Goal: Task Accomplishment & Management: Complete application form

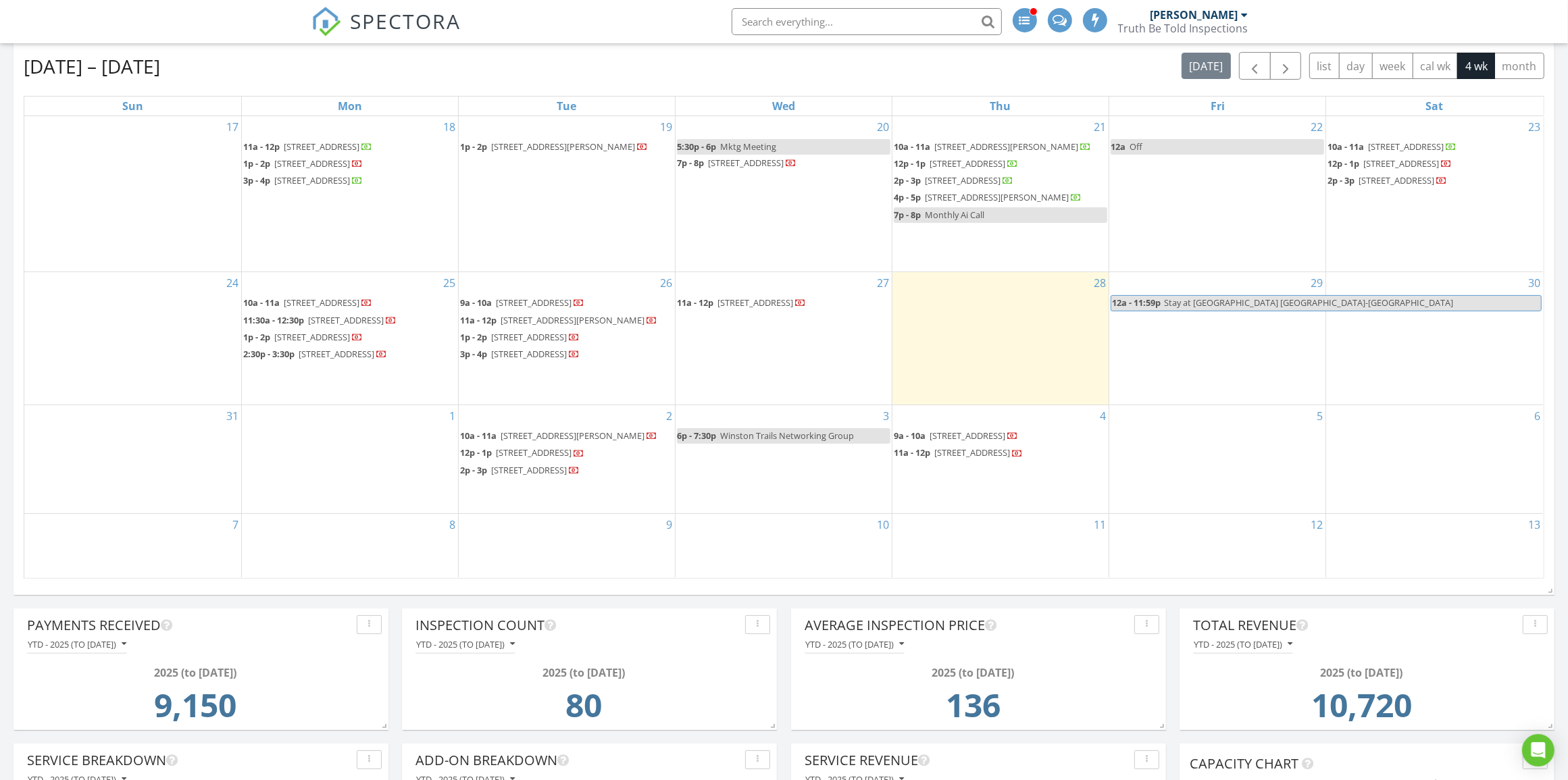
scroll to position [254, 0]
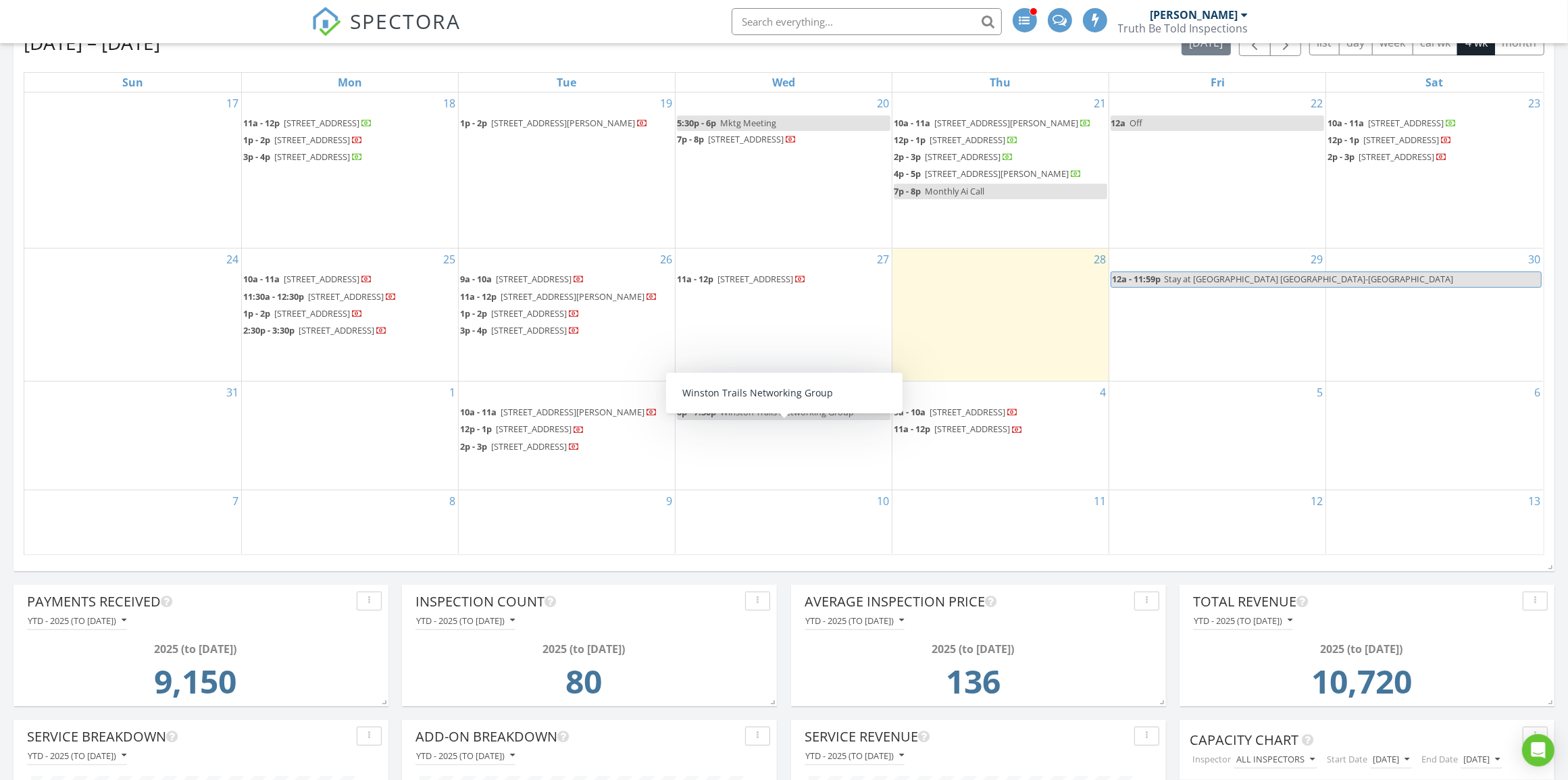
click at [953, 481] on div "4 9a - 10a 6369 Summer Sky Ln, Greenacres 33463 11a - 12p 5706 La Gorce Cir, Gr…" at bounding box center [1000, 435] width 216 height 108
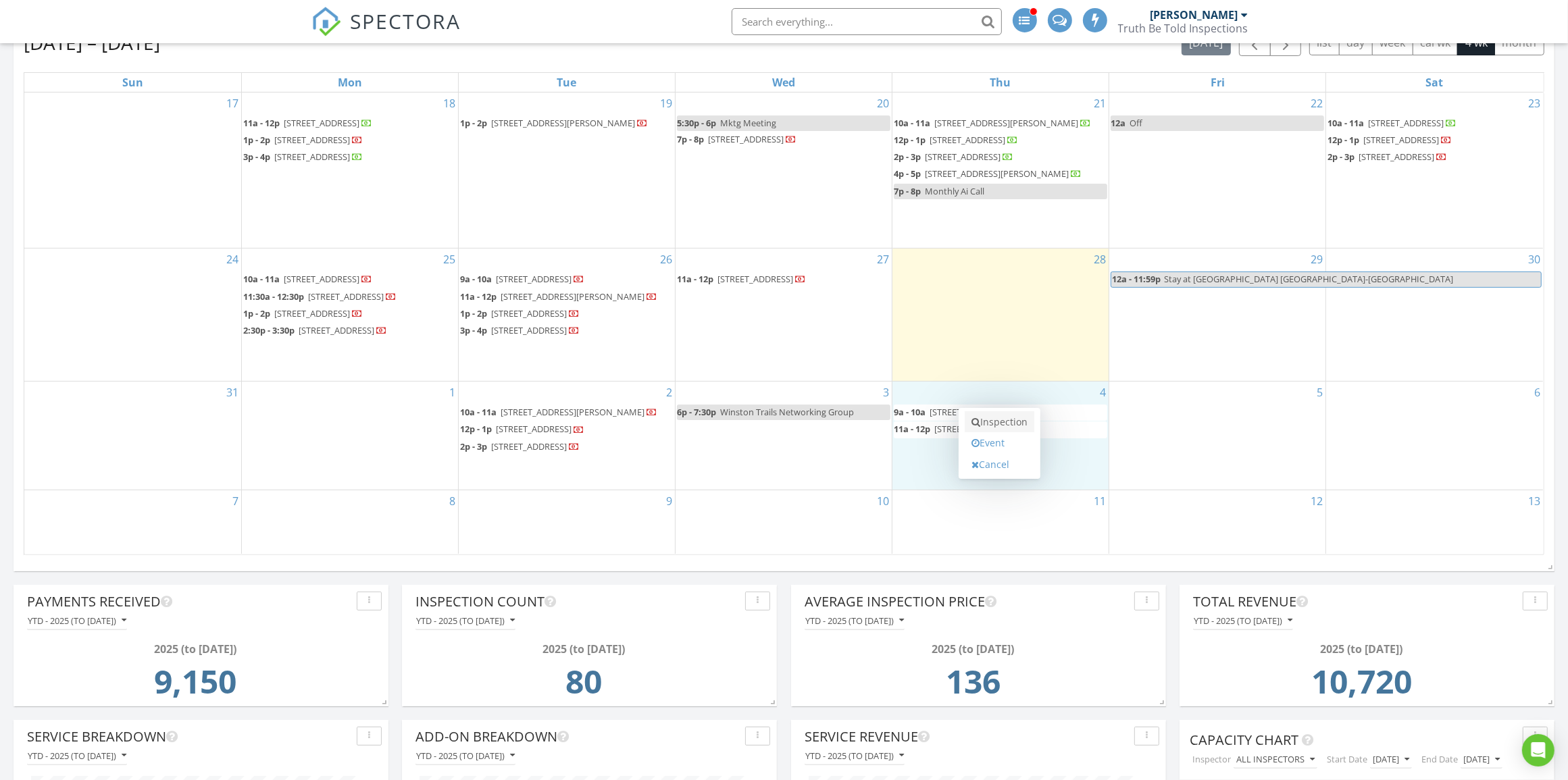
click at [983, 427] on link "Inspection" at bounding box center [999, 422] width 70 height 22
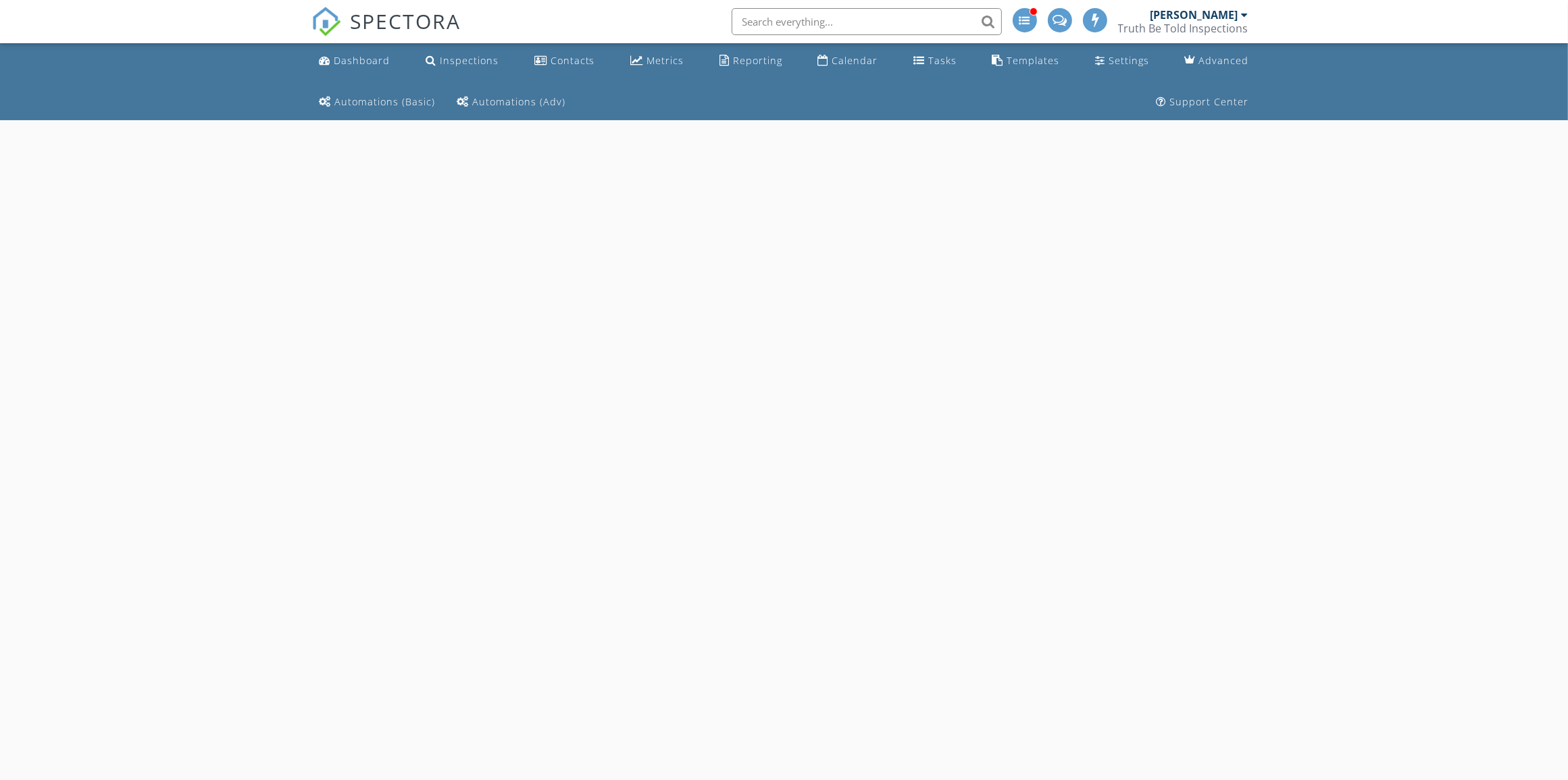
select select "8"
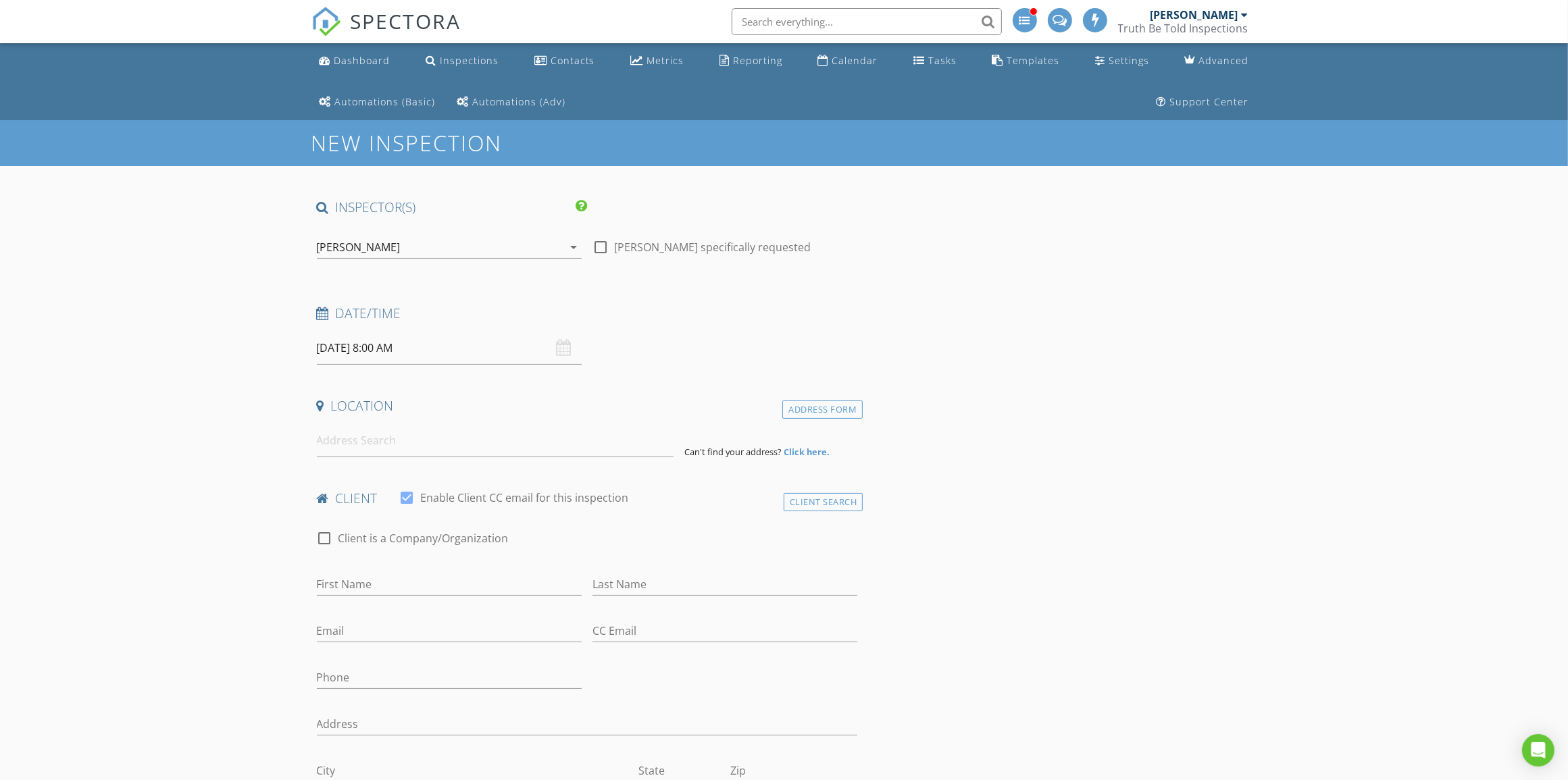
click at [440, 355] on input "09/04/2025 8:00 AM" at bounding box center [449, 348] width 265 height 33
type input "09"
type input "09/04/2025 9:00 AM"
click at [390, 574] on span at bounding box center [395, 572] width 10 height 13
type input "10"
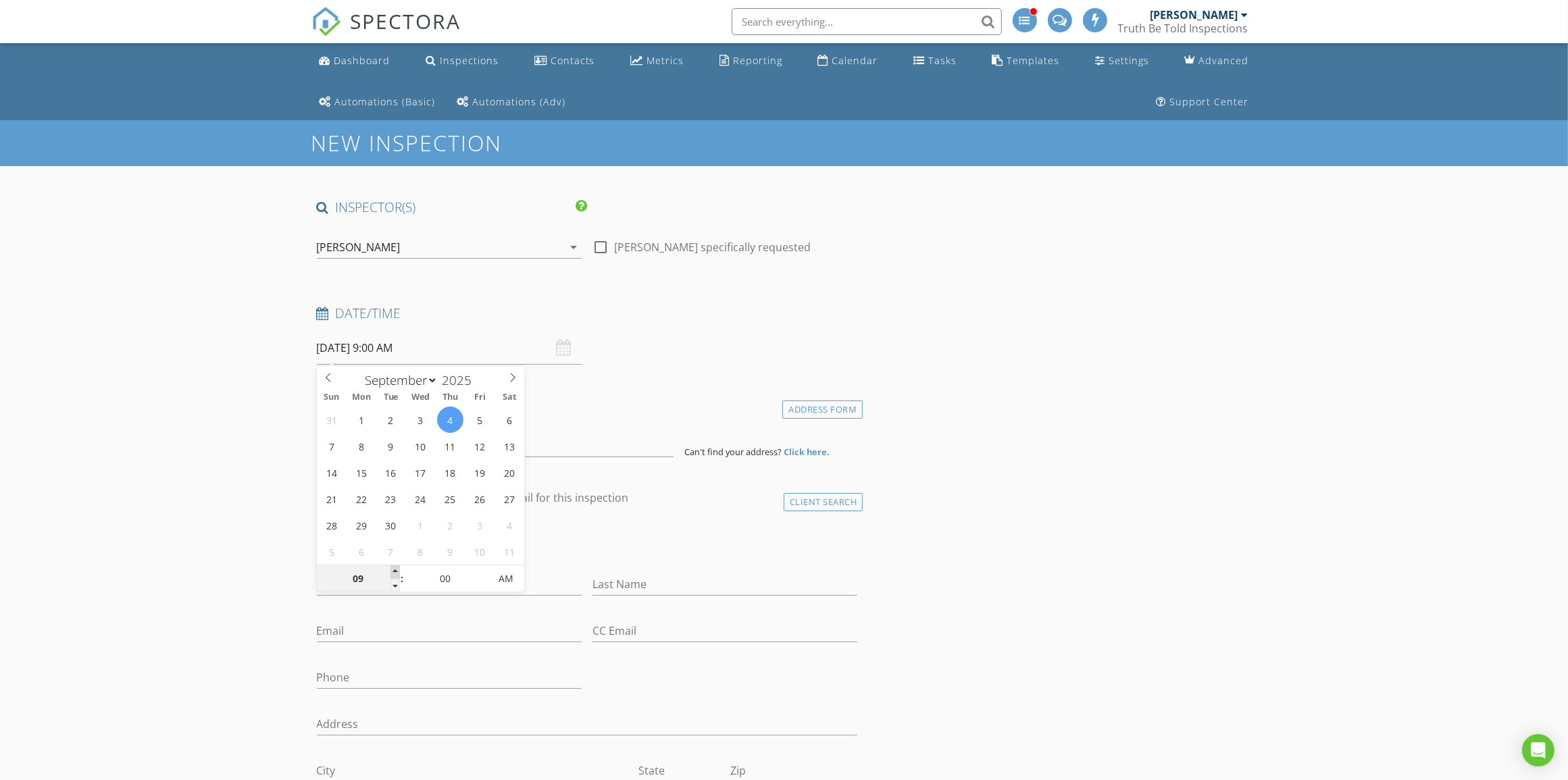
type input "09/04/2025 10:00 AM"
click at [390, 574] on span at bounding box center [395, 572] width 10 height 13
type input "11"
type input "09/04/2025 11:00 AM"
click at [390, 574] on span at bounding box center [395, 572] width 10 height 13
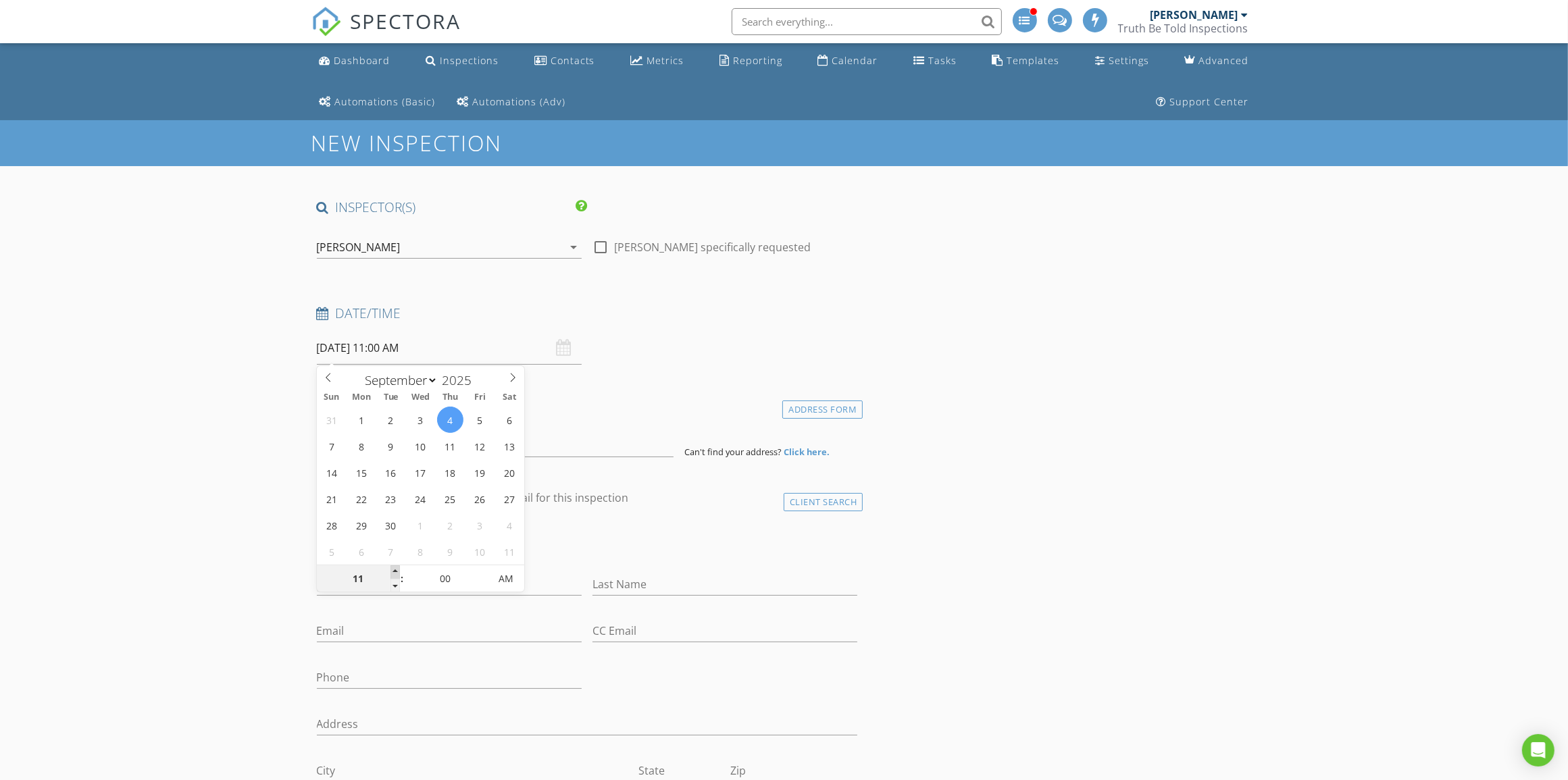
type input "12"
type input "09/04/2025 12:00 PM"
click at [390, 574] on span at bounding box center [395, 572] width 10 height 13
type input "01"
type input "09/04/2025 1:00 PM"
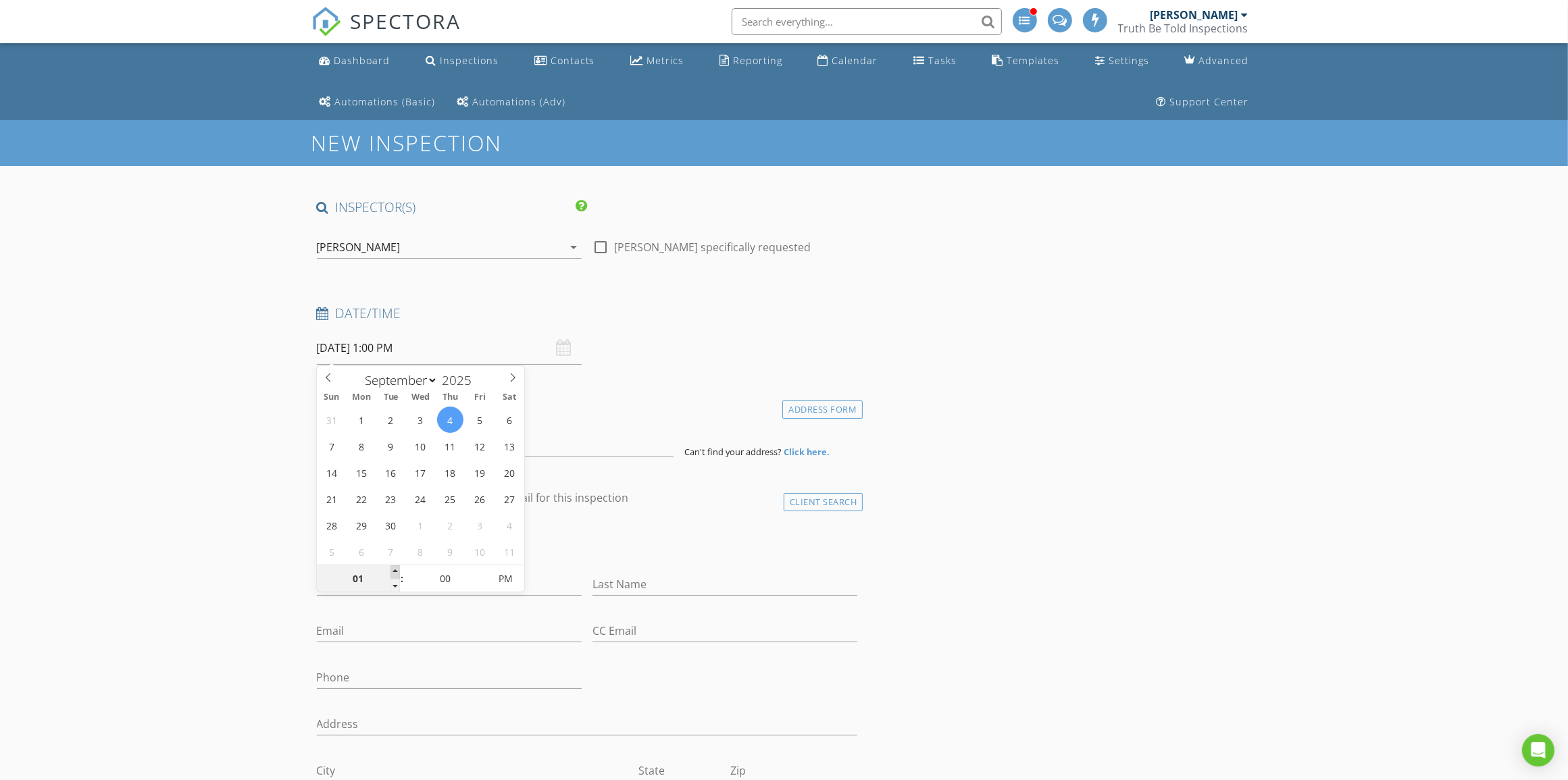
click at [390, 574] on span at bounding box center [395, 572] width 10 height 13
click at [367, 449] on input at bounding box center [495, 440] width 357 height 33
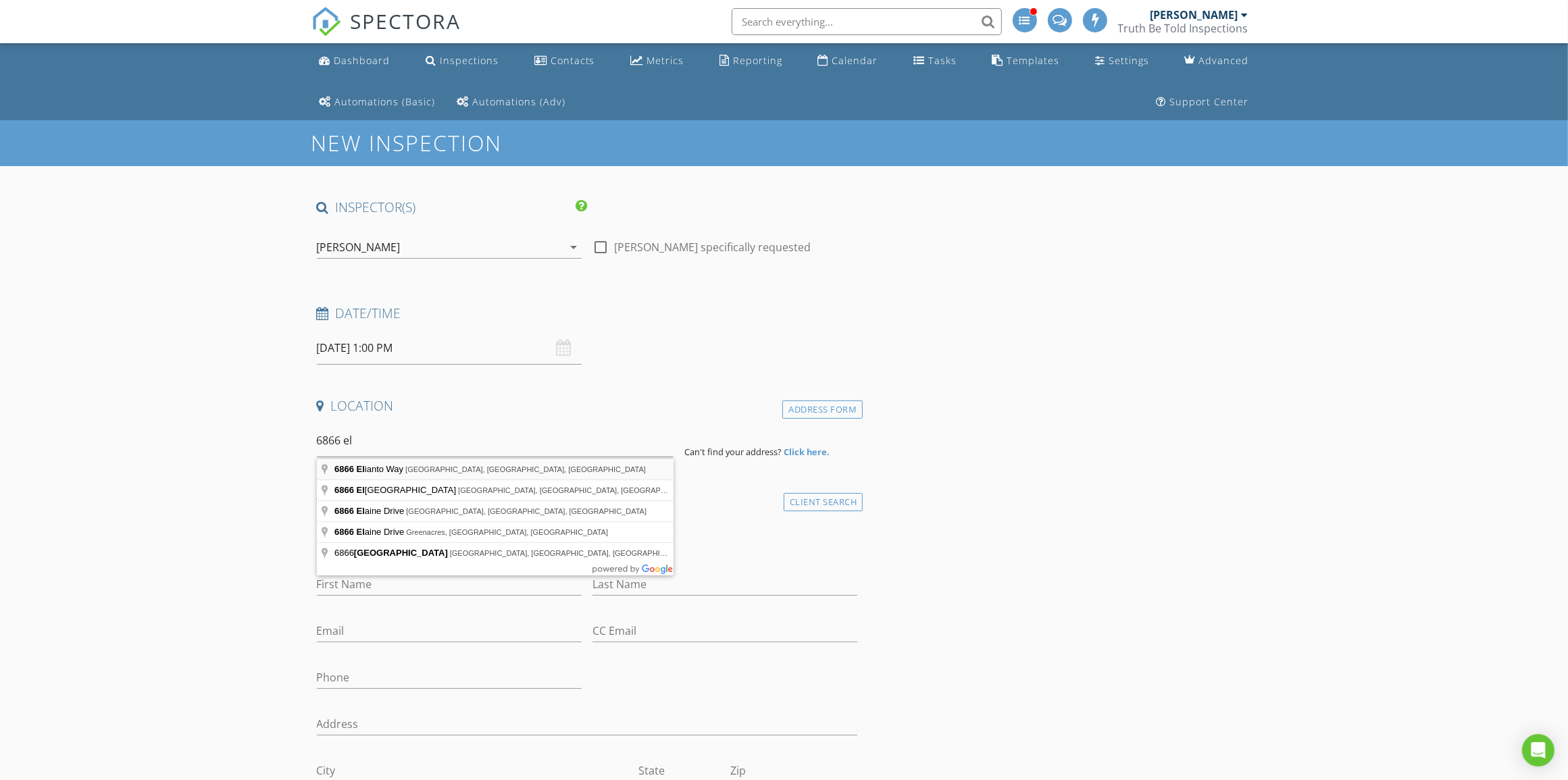
type input "6866 Elianto Way, Wellington, FL, USA"
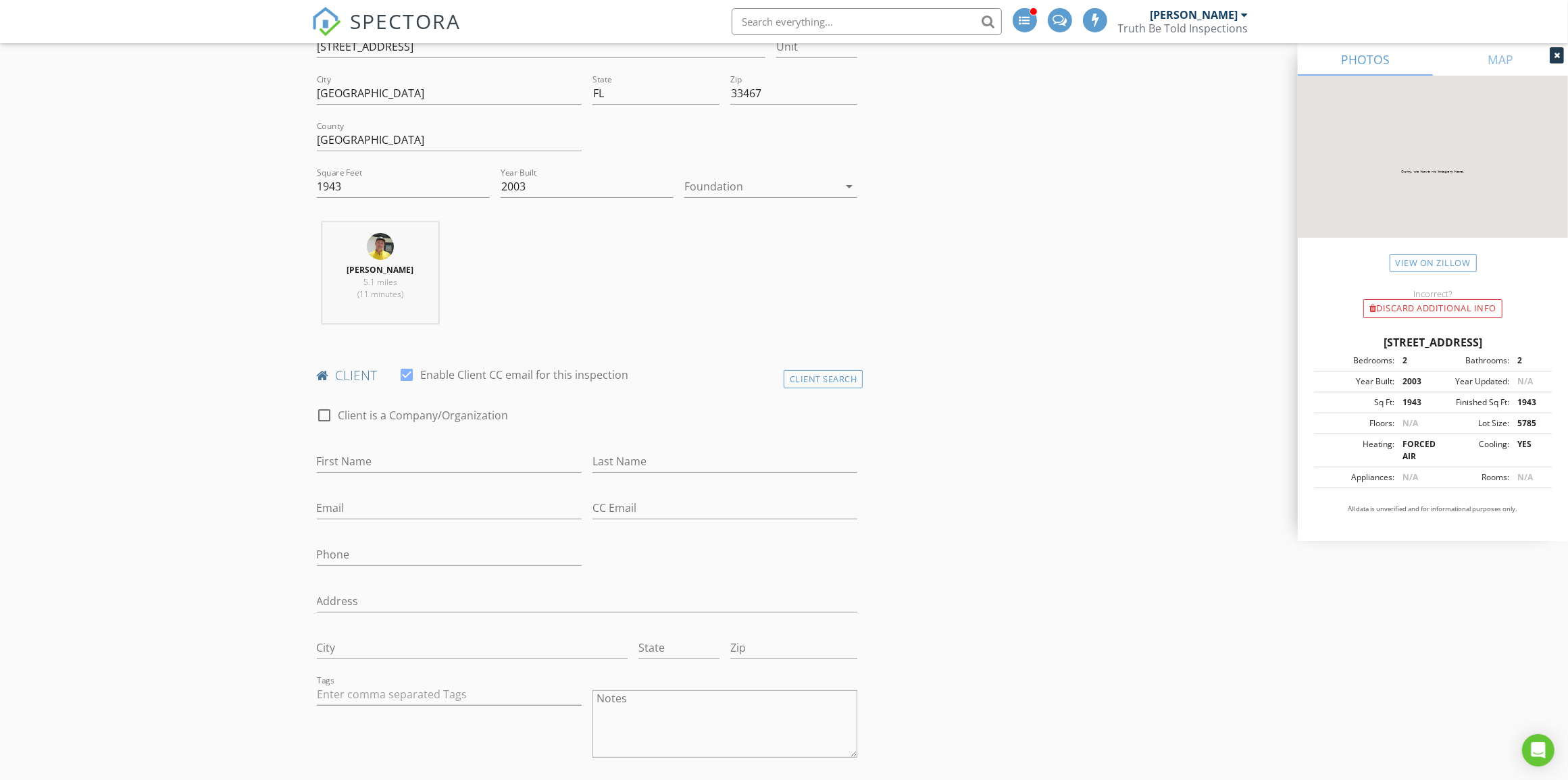
scroll to position [423, 0]
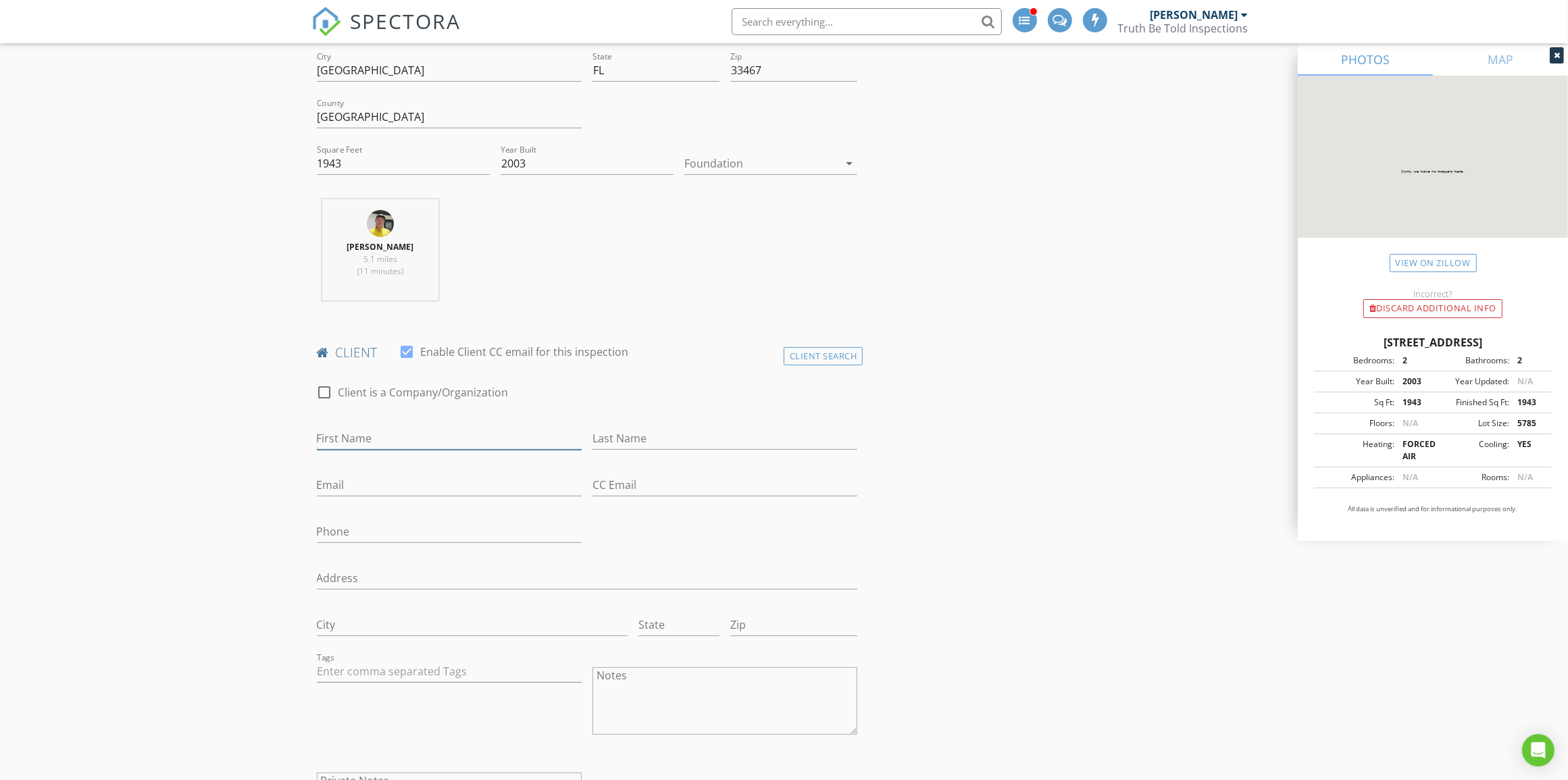
click at [423, 443] on input "First Name" at bounding box center [449, 439] width 265 height 22
type input "Robert (Bob)"
type input "Shraer"
paste input "[EMAIL_ADDRESS][DOMAIN_NAME]"
type input "[EMAIL_ADDRESS][DOMAIN_NAME]"
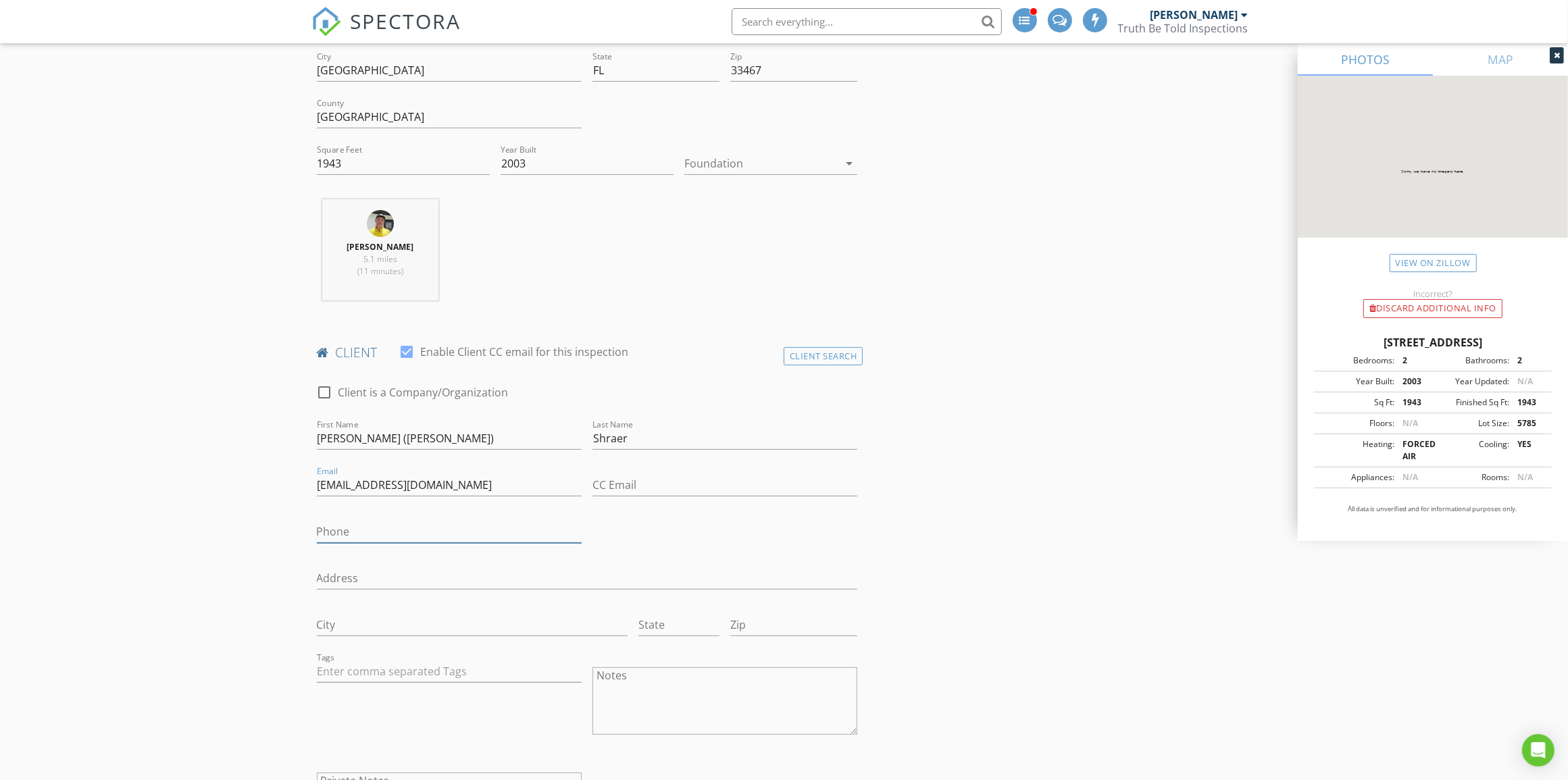
click at [354, 538] on input "Phone" at bounding box center [449, 532] width 265 height 22
paste input "203-260-3114"
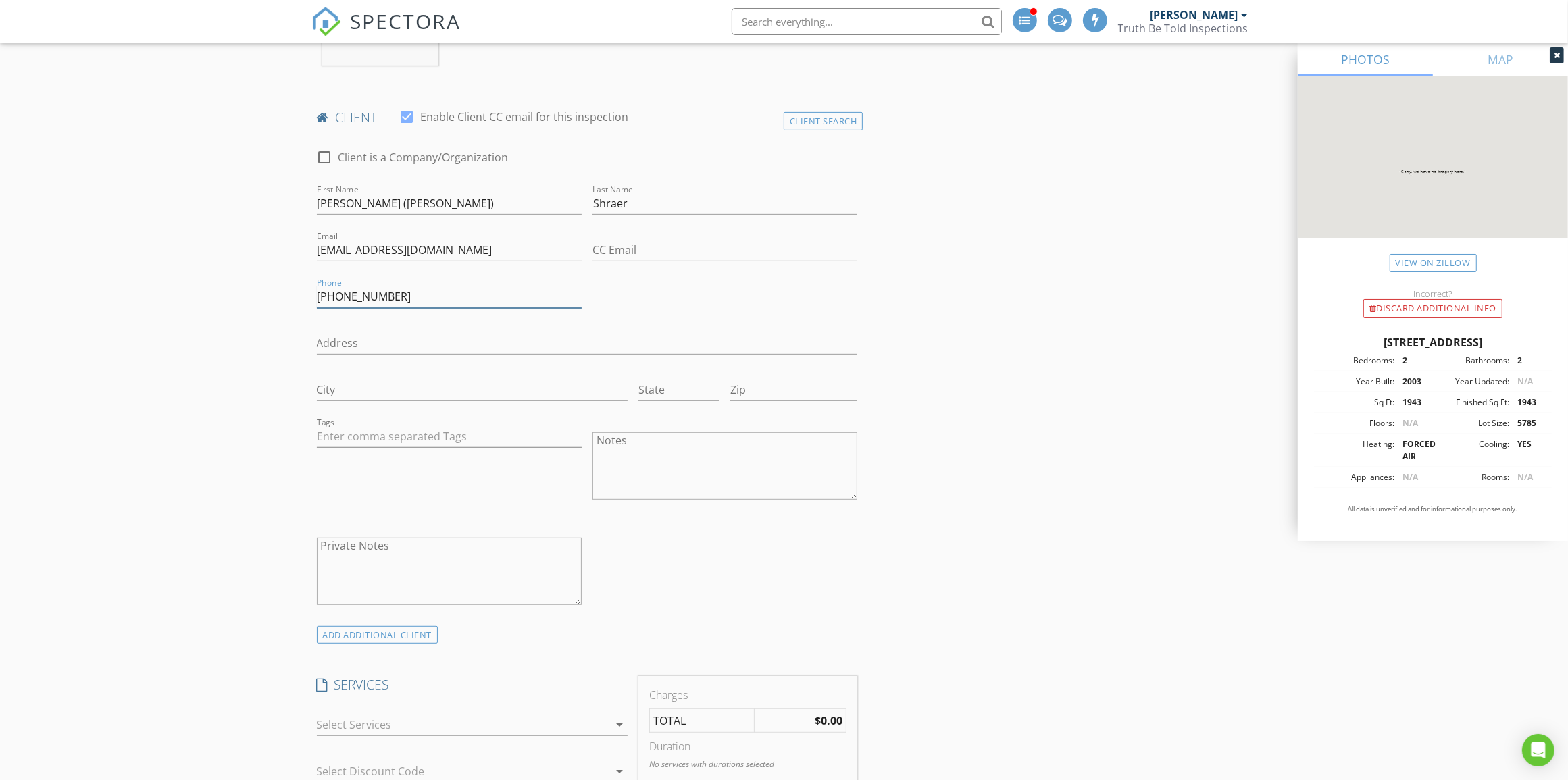
scroll to position [675, 0]
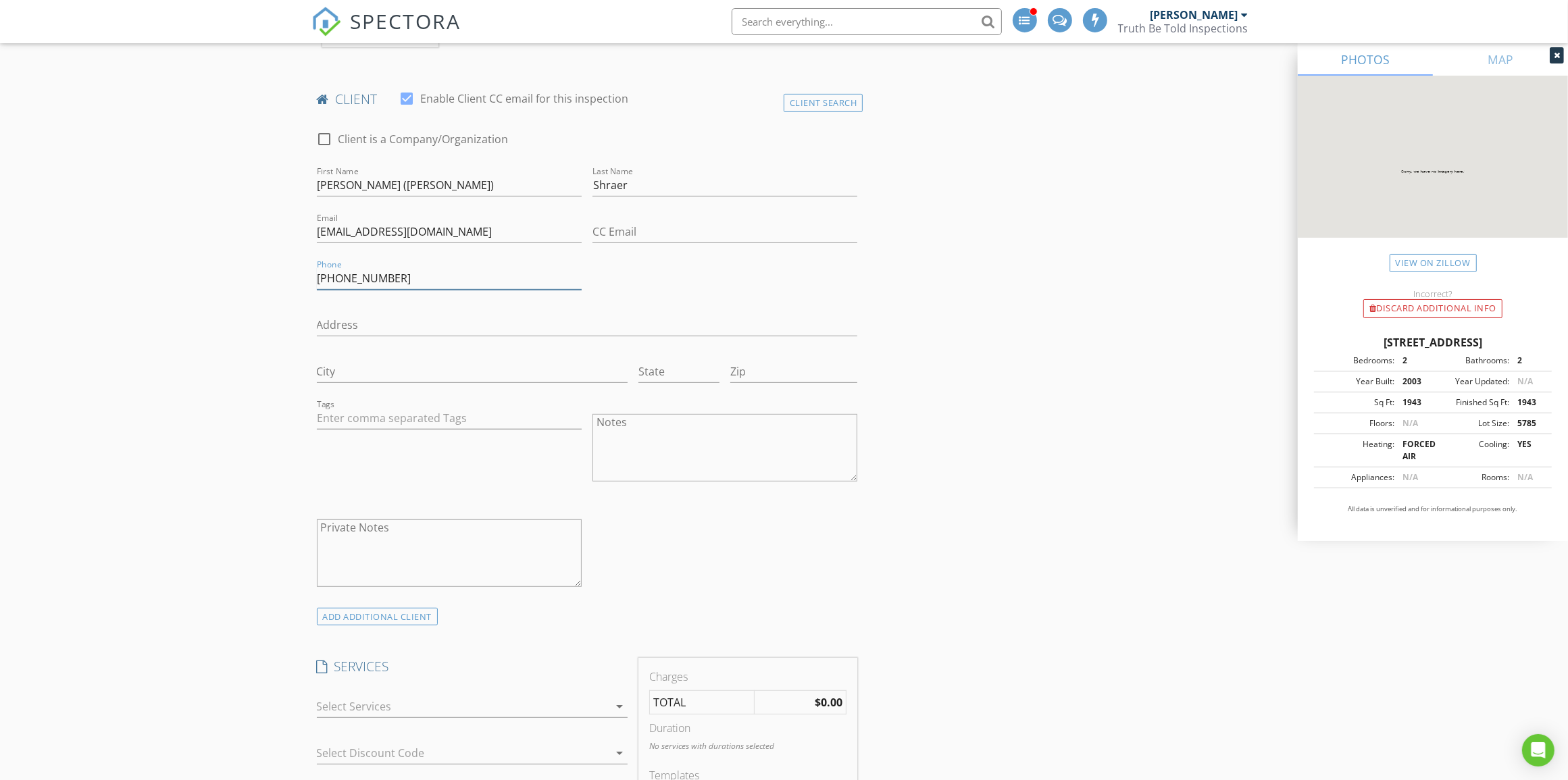
type input "203-260-3114"
click at [416, 411] on input "text" at bounding box center [449, 419] width 265 height 22
type input "&nbsp;"
type input "ms"
click at [343, 443] on div "msfh" at bounding box center [345, 446] width 44 height 17
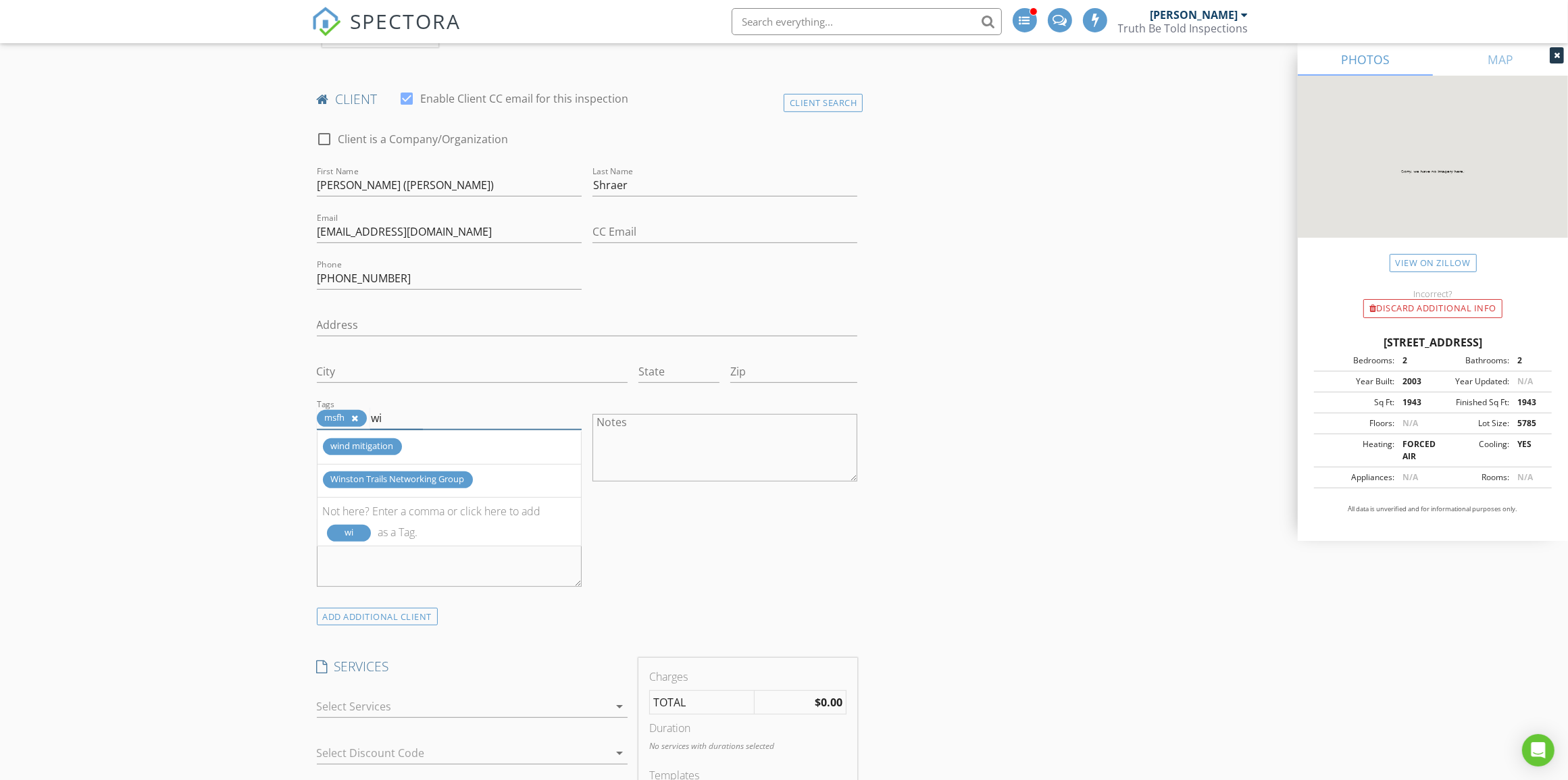
type input "wi"
click at [346, 446] on div "wind mitigation" at bounding box center [363, 446] width 79 height 17
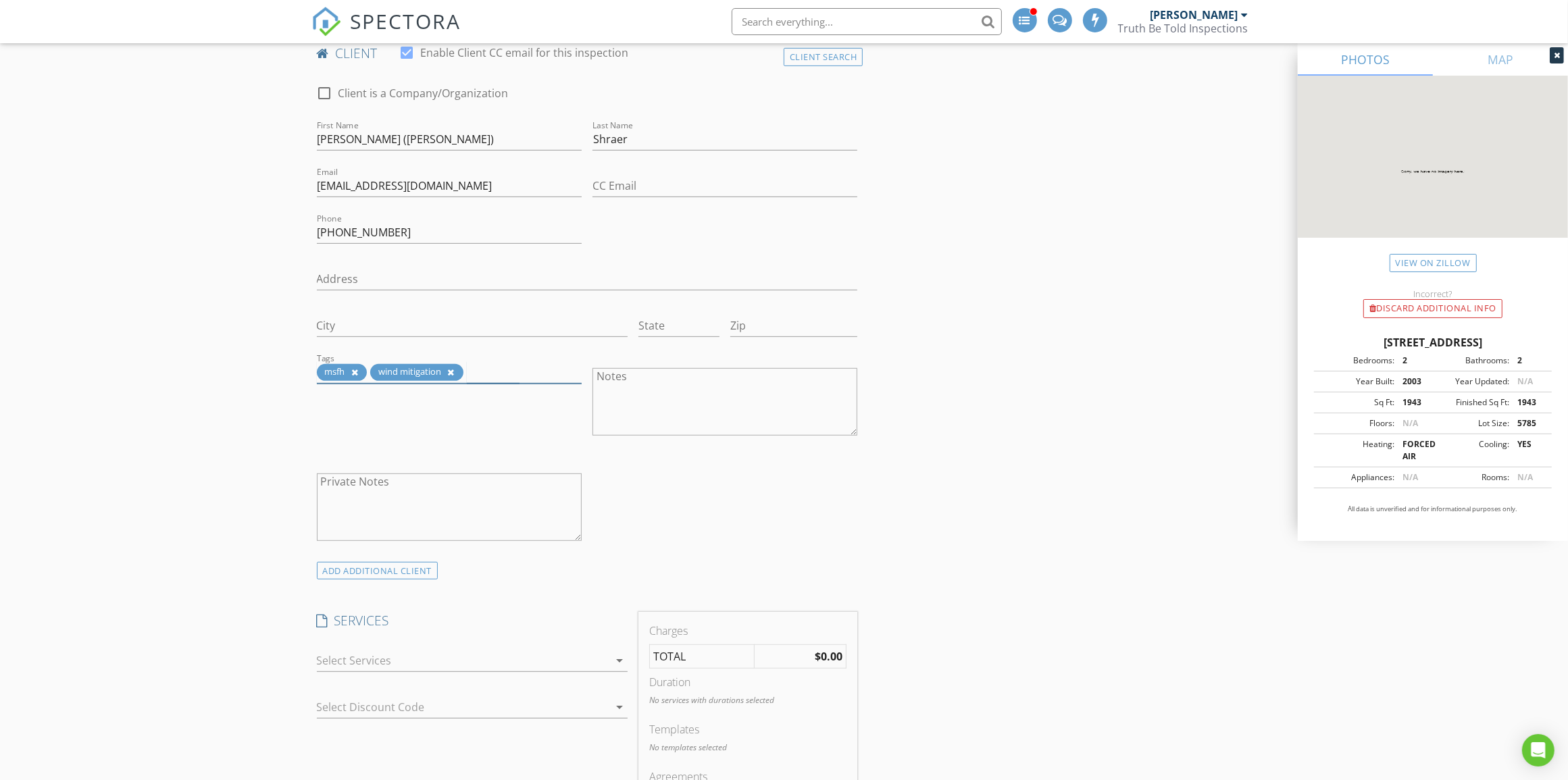
scroll to position [760, 0]
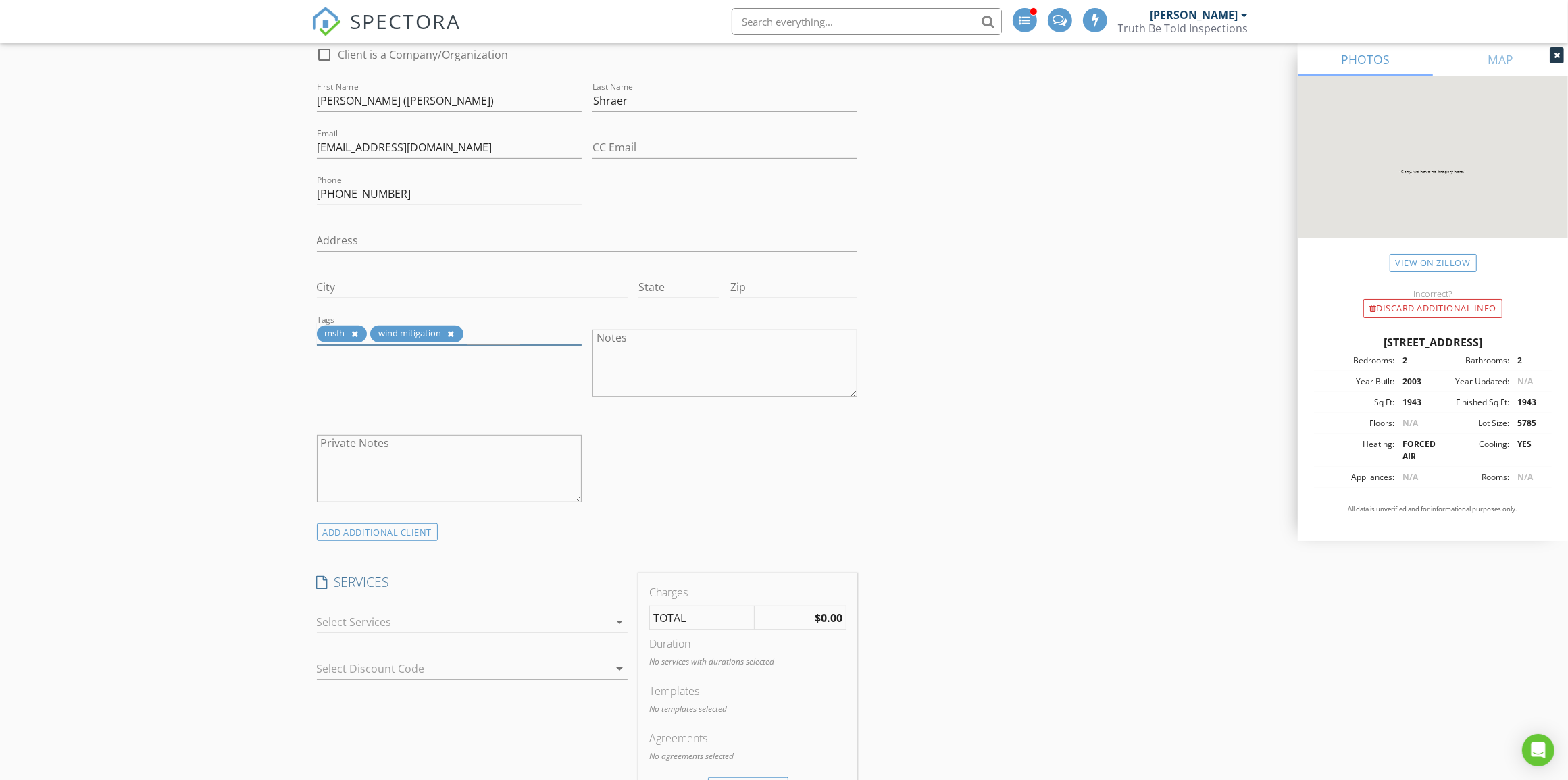
click at [481, 616] on div at bounding box center [463, 622] width 292 height 22
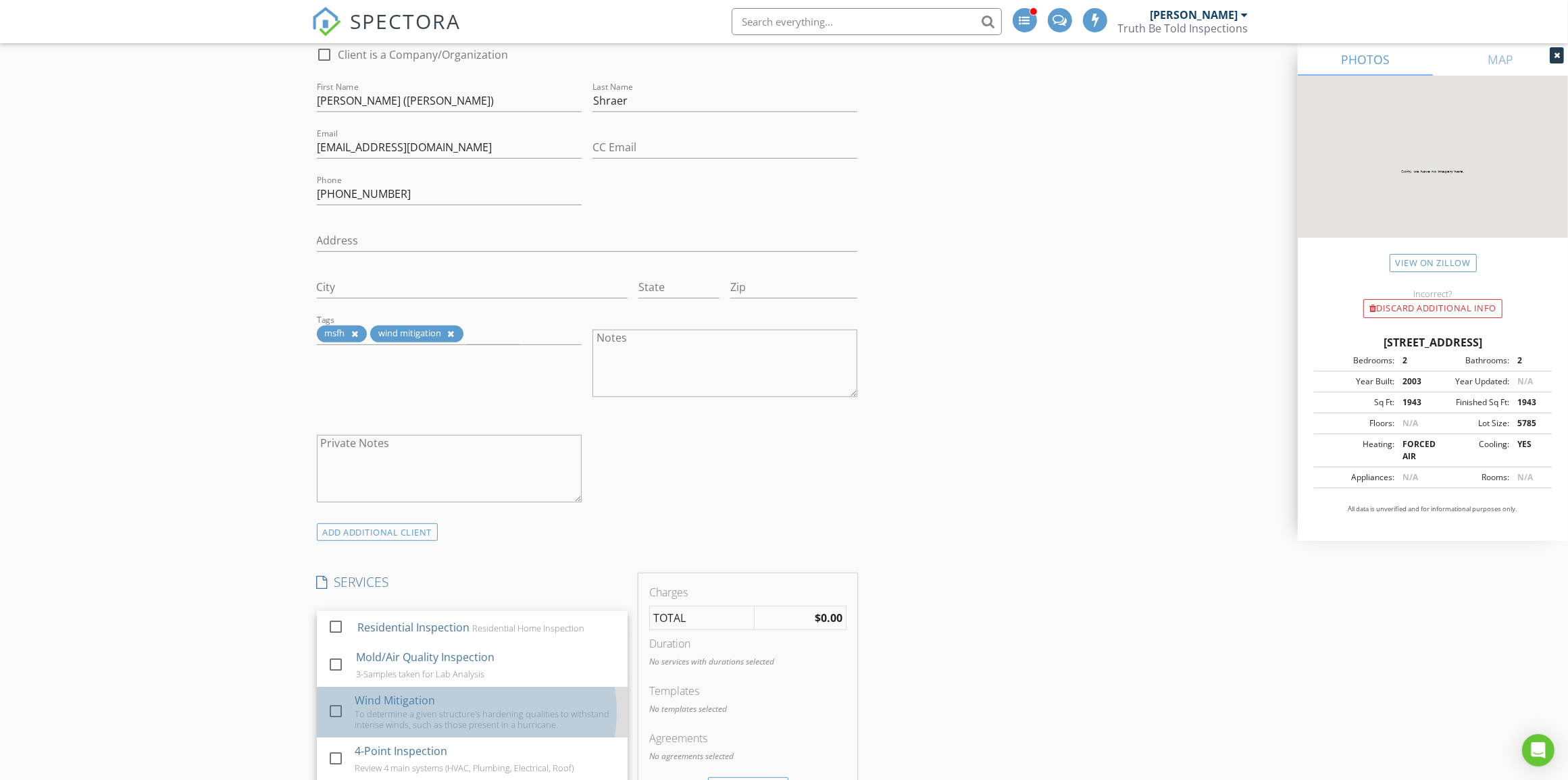
click at [474, 704] on div "Wind Mitigation To determine a given structure's hardening qualities to withsta…" at bounding box center [485, 713] width 262 height 51
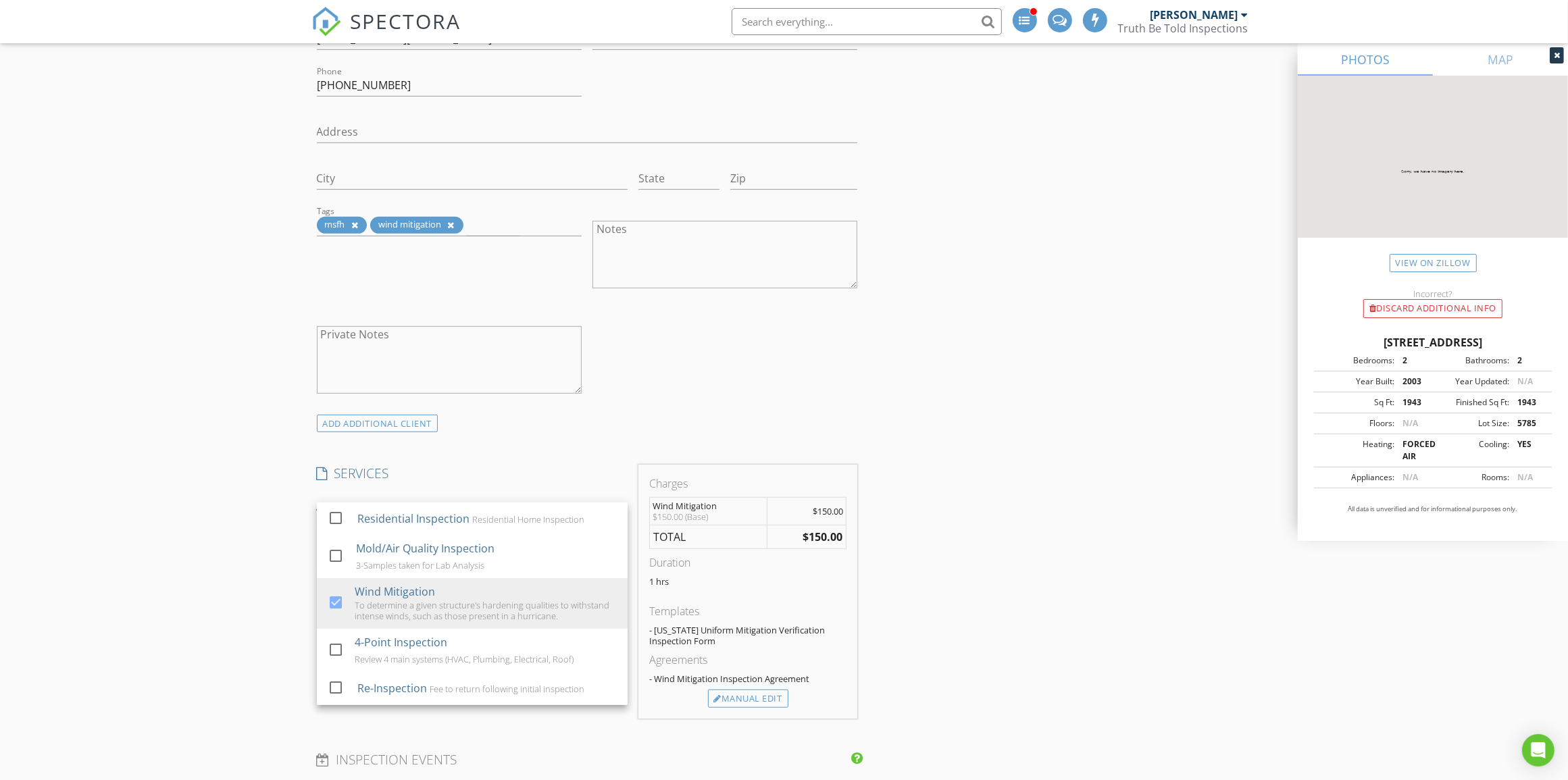
scroll to position [929, 0]
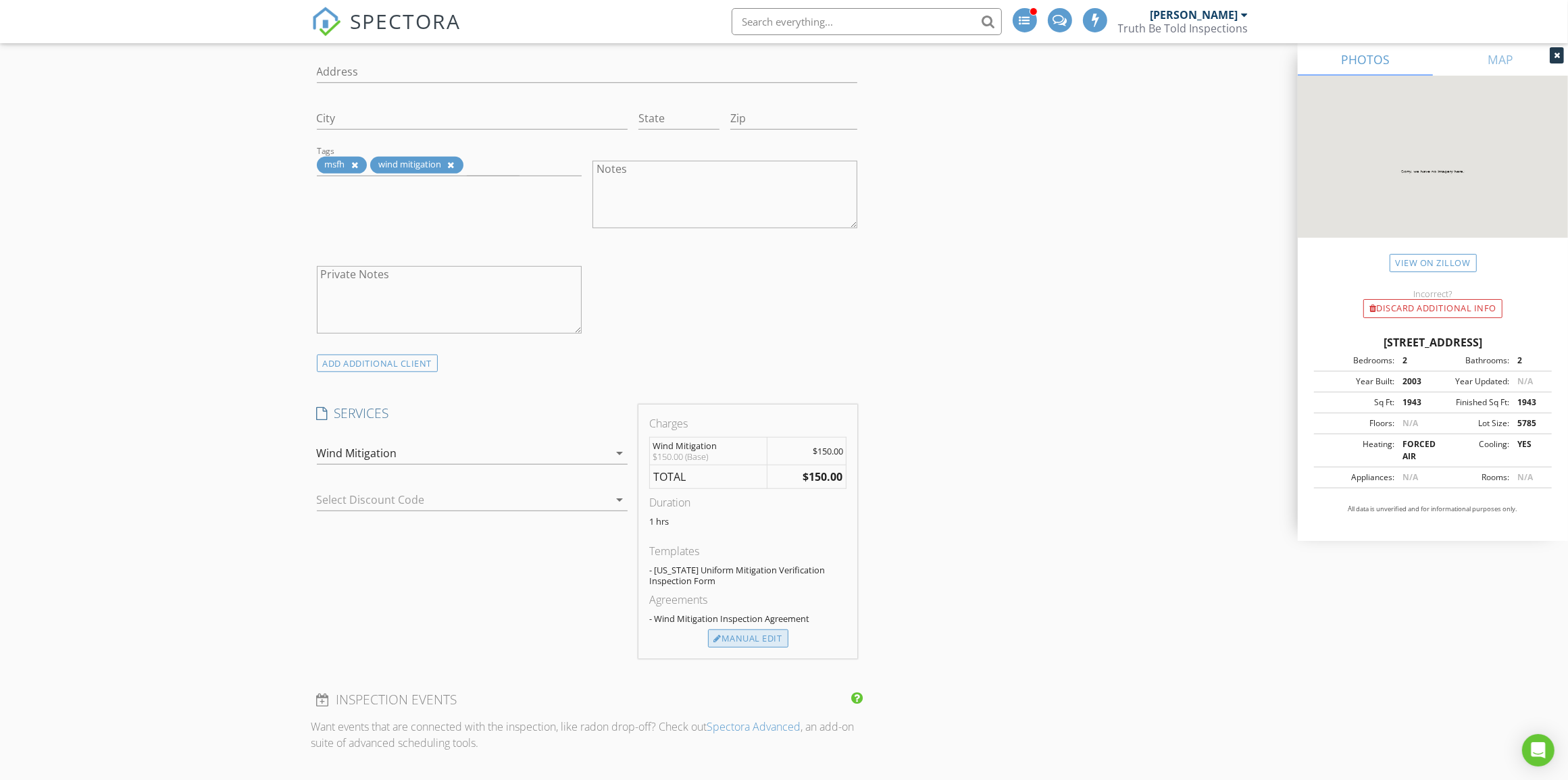
click at [757, 646] on div "Manual Edit" at bounding box center [748, 639] width 80 height 19
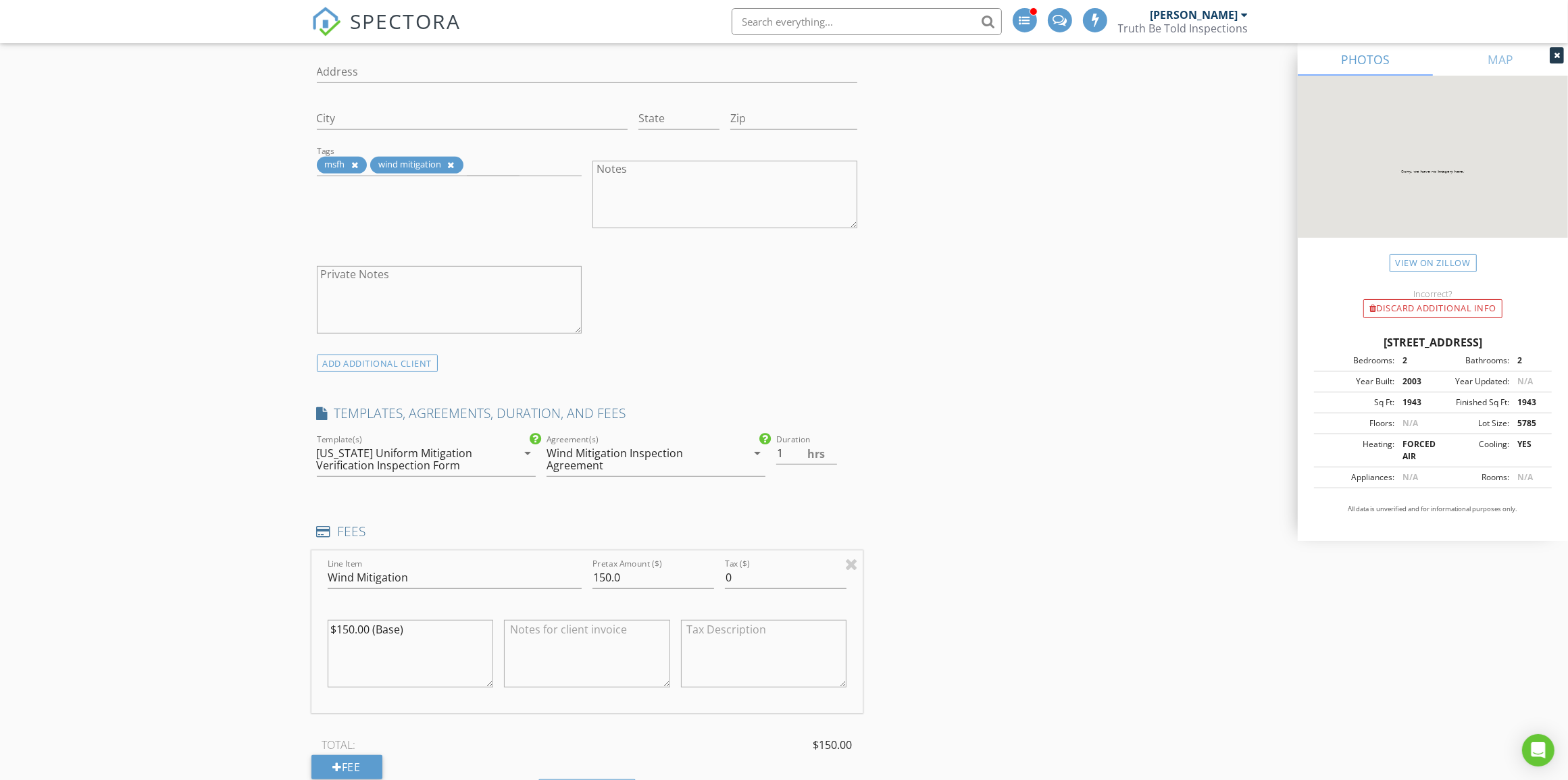
click at [626, 455] on div "Wind Mitigation Inspection Agreement" at bounding box center [636, 459] width 180 height 25
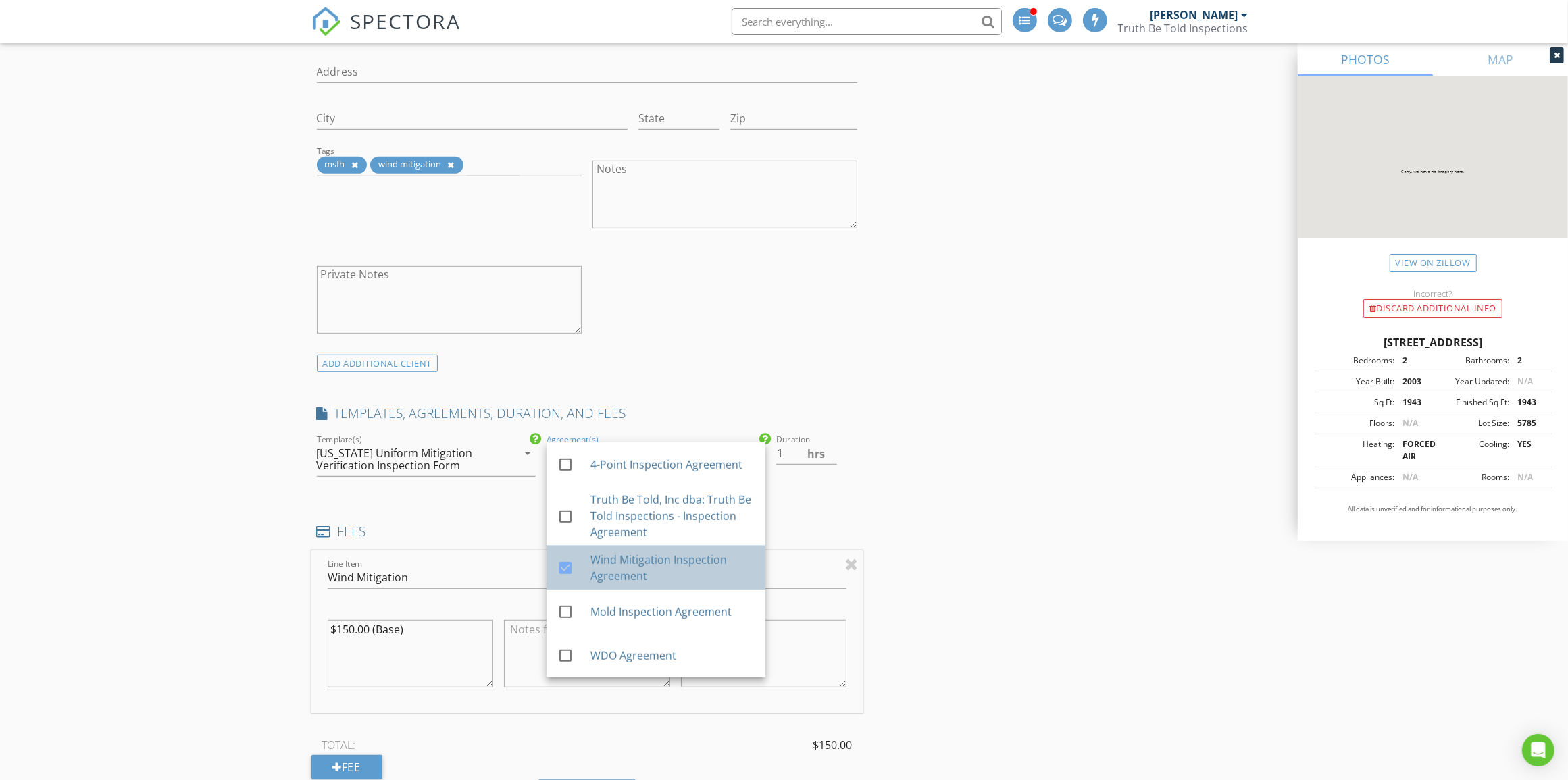
click at [630, 581] on div "Wind Mitigation Inspection Agreement" at bounding box center [672, 568] width 165 height 32
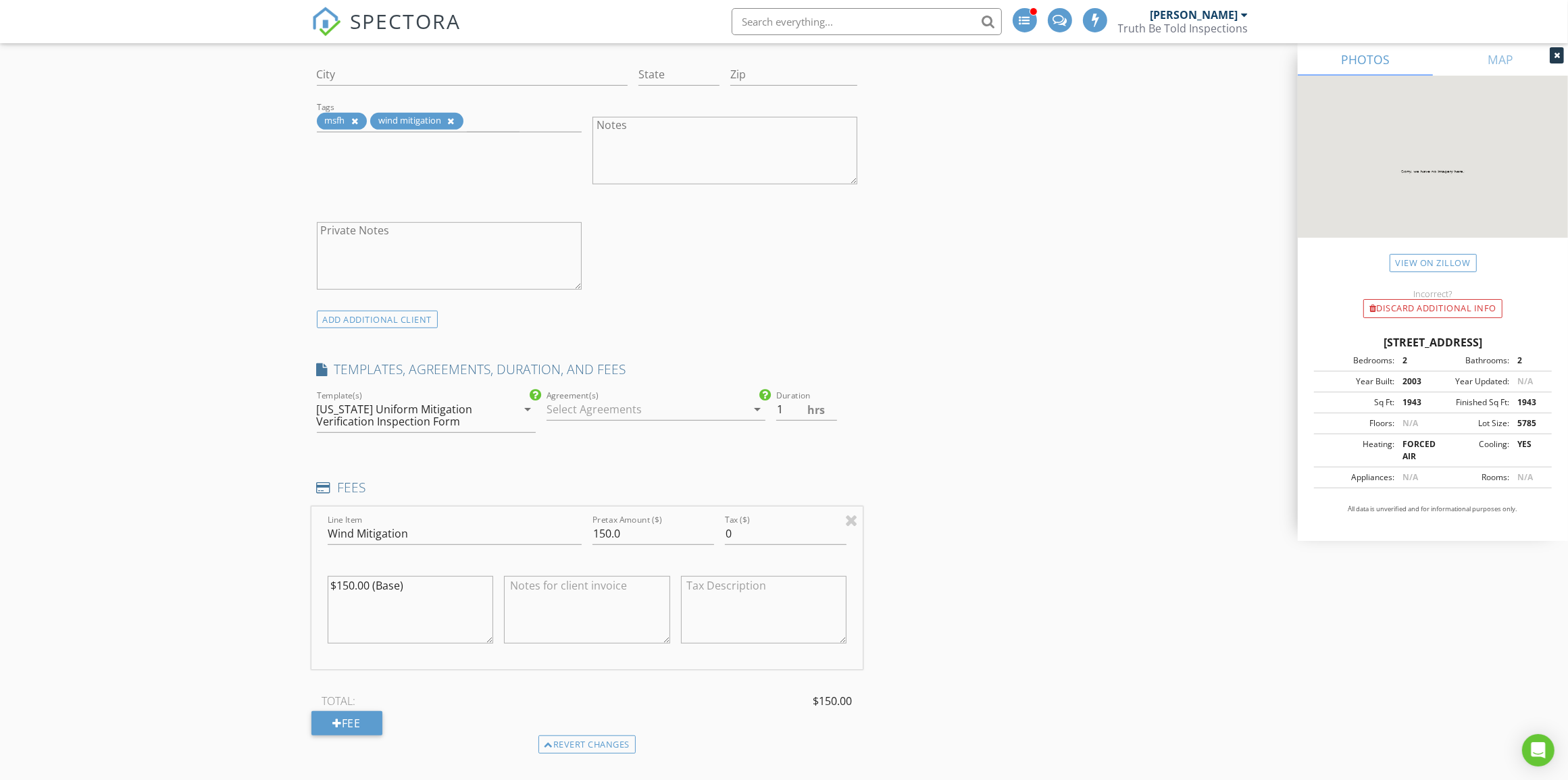
scroll to position [1013, 0]
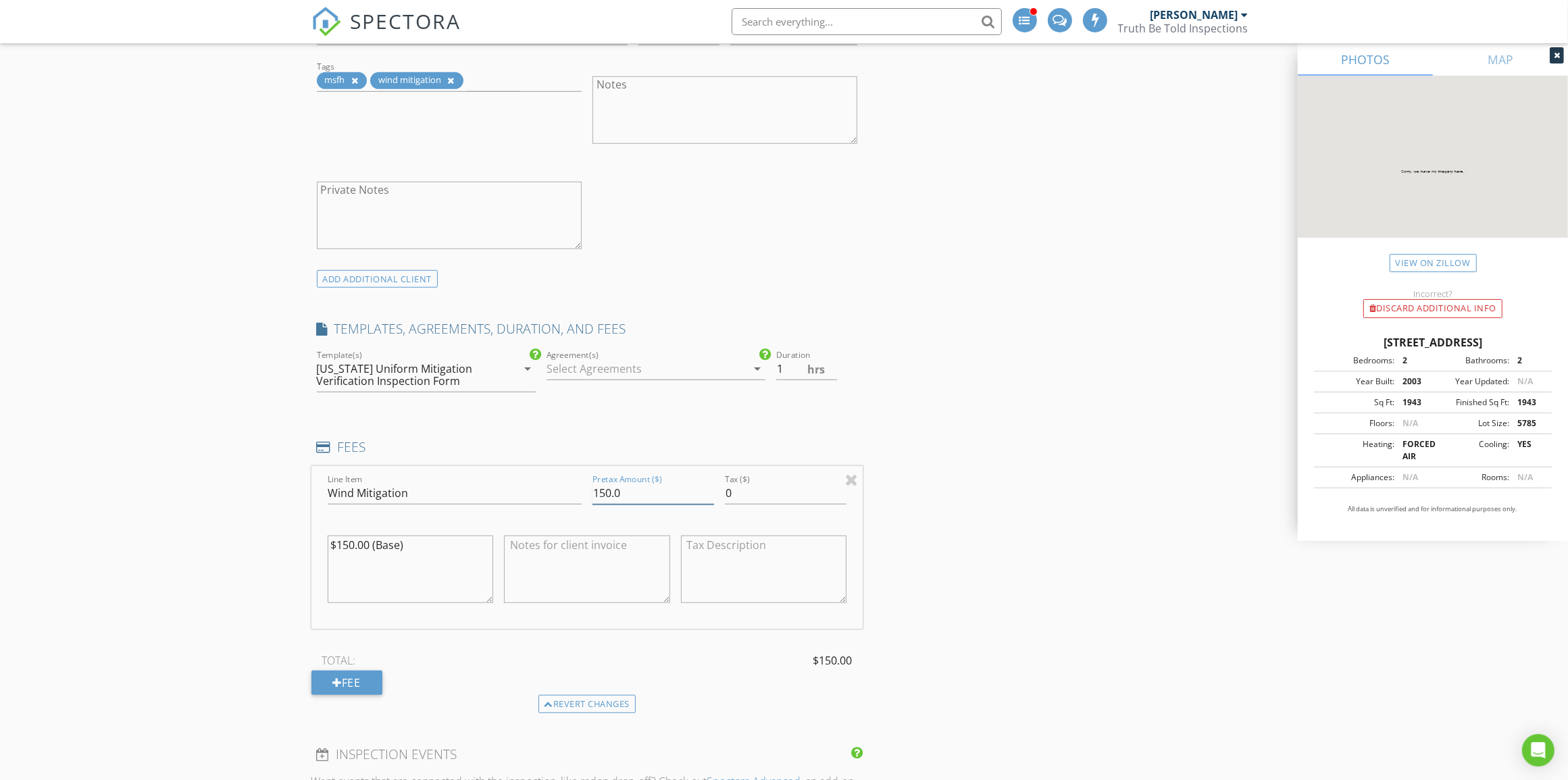
drag, startPoint x: 646, startPoint y: 500, endPoint x: 578, endPoint y: 500, distance: 68.0
click at [578, 500] on div "Line Item Wind Mitigation Pretax Amount ($) 150.0 Tax ($) 0 $150.00 (Base)" at bounding box center [587, 547] width 552 height 163
type input "105"
click at [599, 550] on textarea at bounding box center [587, 569] width 166 height 67
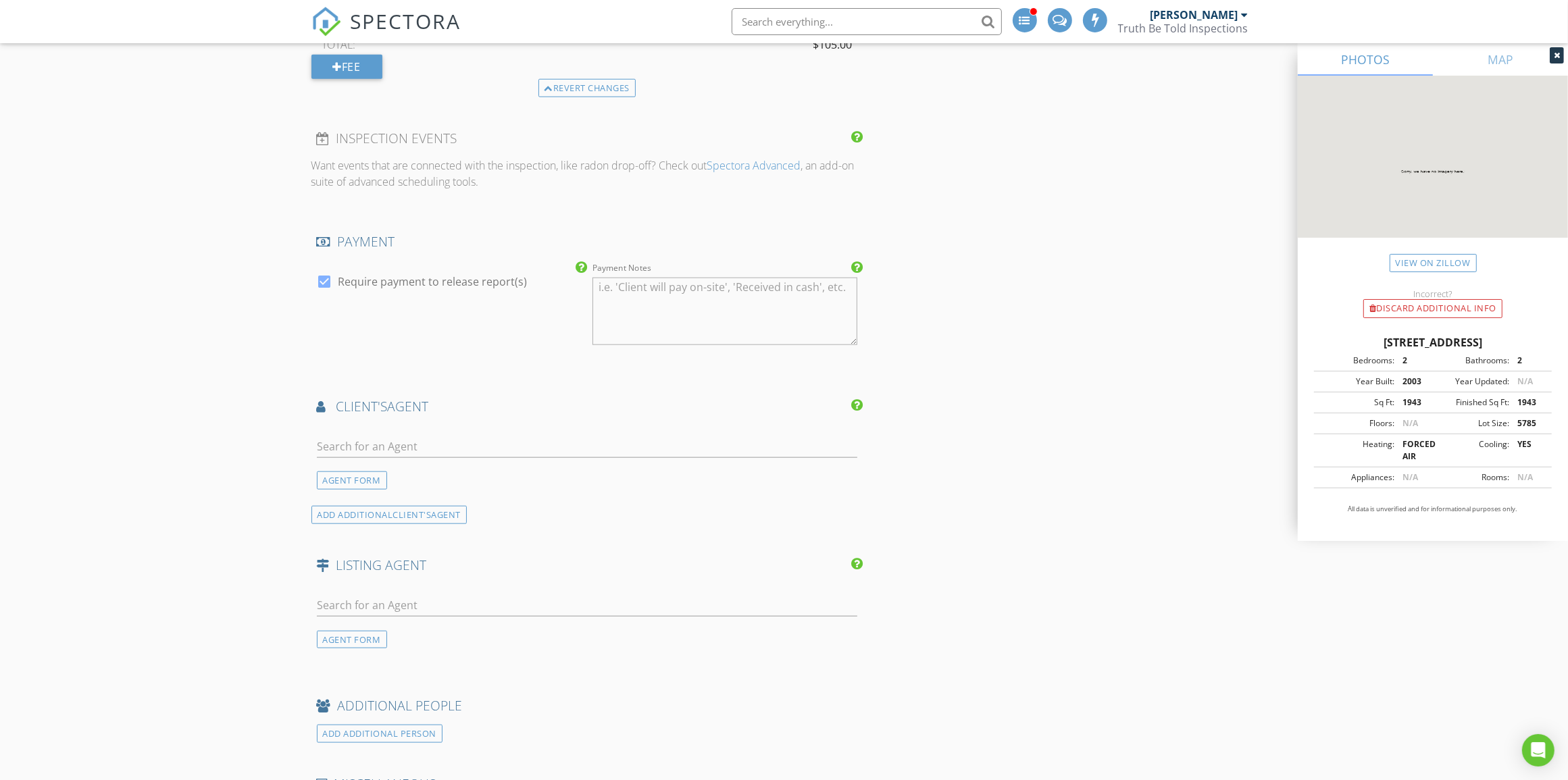
scroll to position [1689, 0]
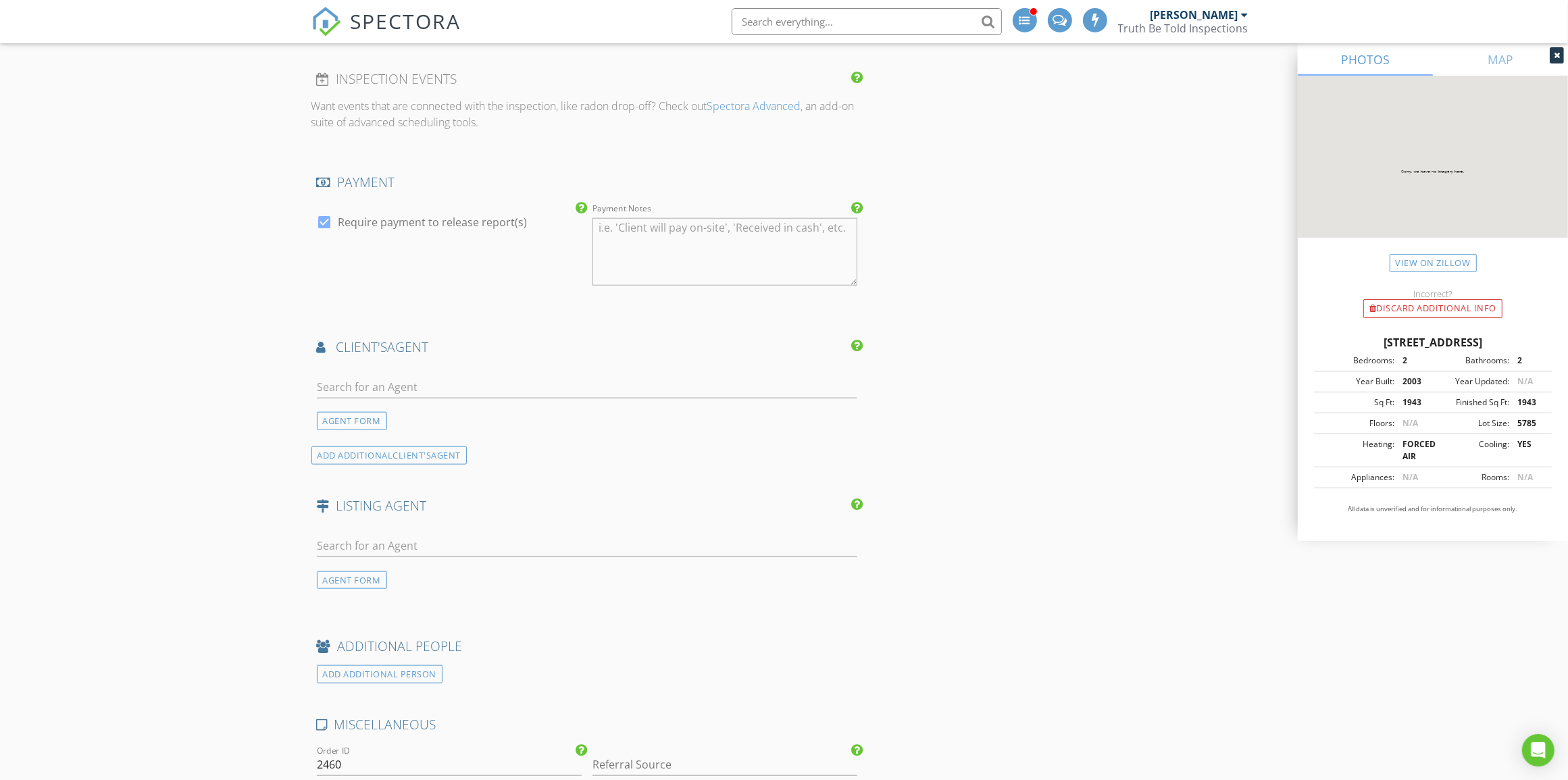
type textarea "MSFH to Pay"
click at [319, 221] on div at bounding box center [325, 222] width 23 height 23
checkbox input "false"
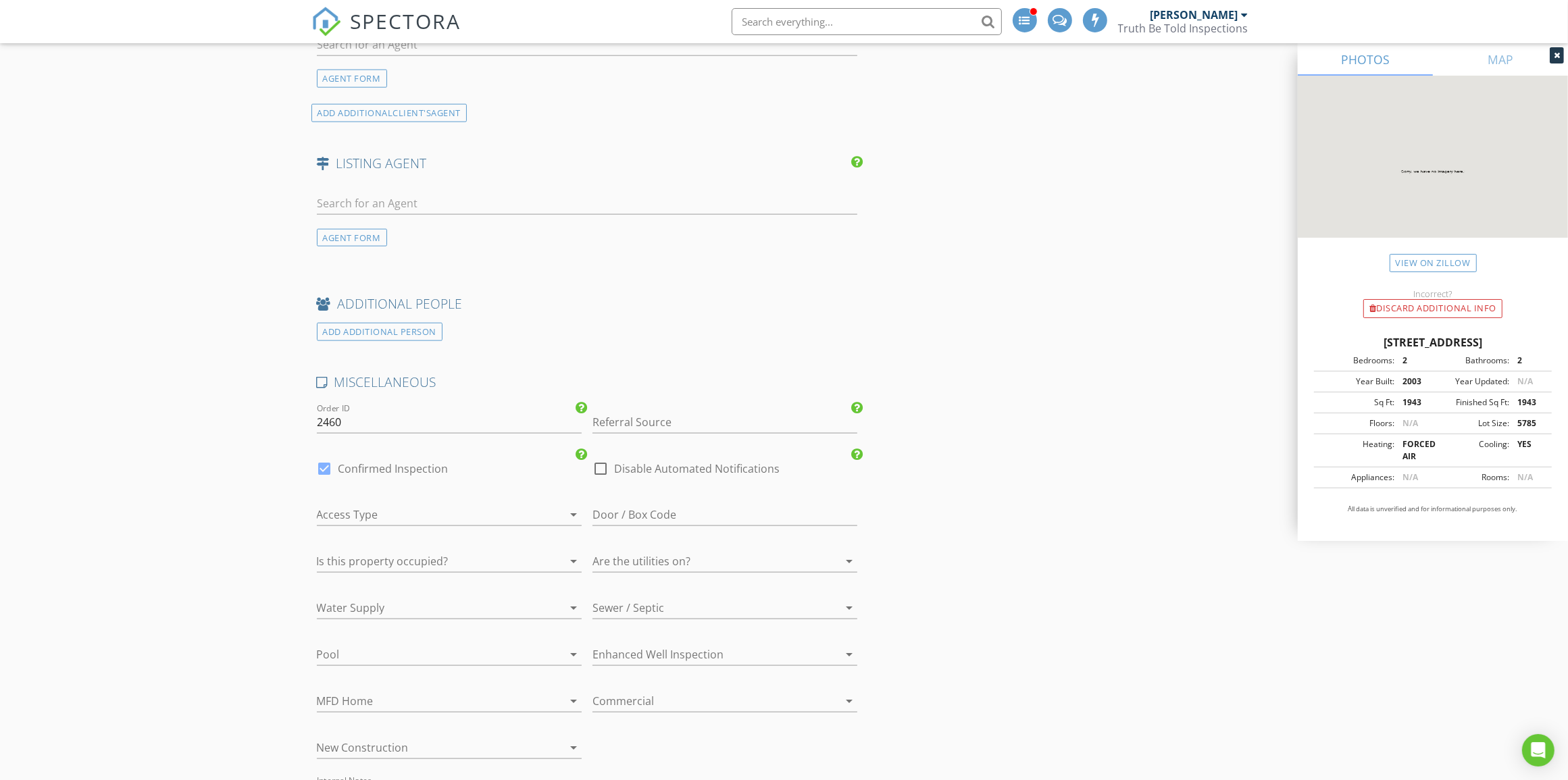
scroll to position [2111, 0]
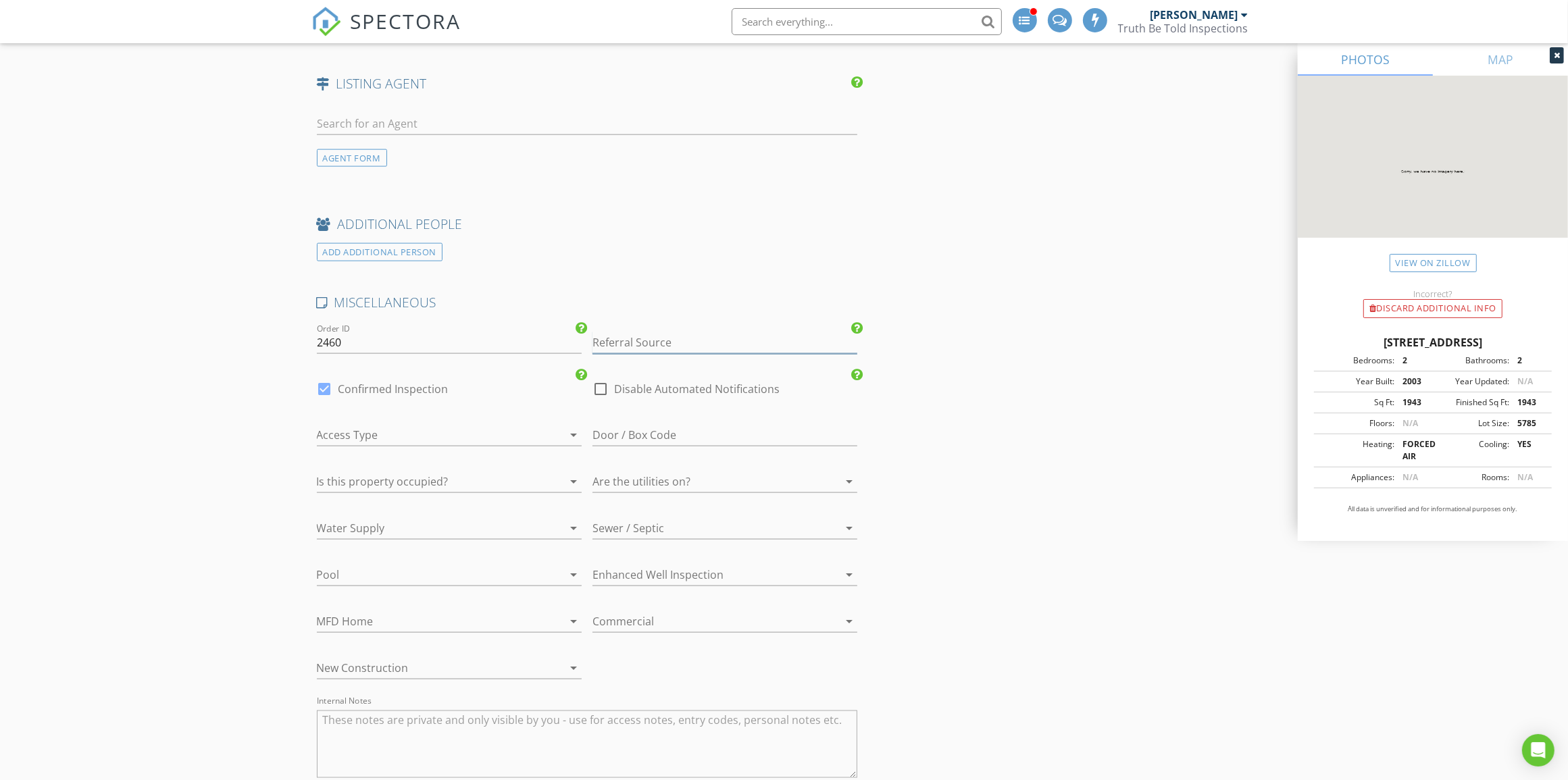
click at [684, 341] on input "Referral Source" at bounding box center [725, 343] width 265 height 22
click at [682, 475] on div "Other" at bounding box center [725, 478] width 263 height 27
type input "Other"
click at [602, 395] on div at bounding box center [600, 389] width 23 height 23
checkbox input "true"
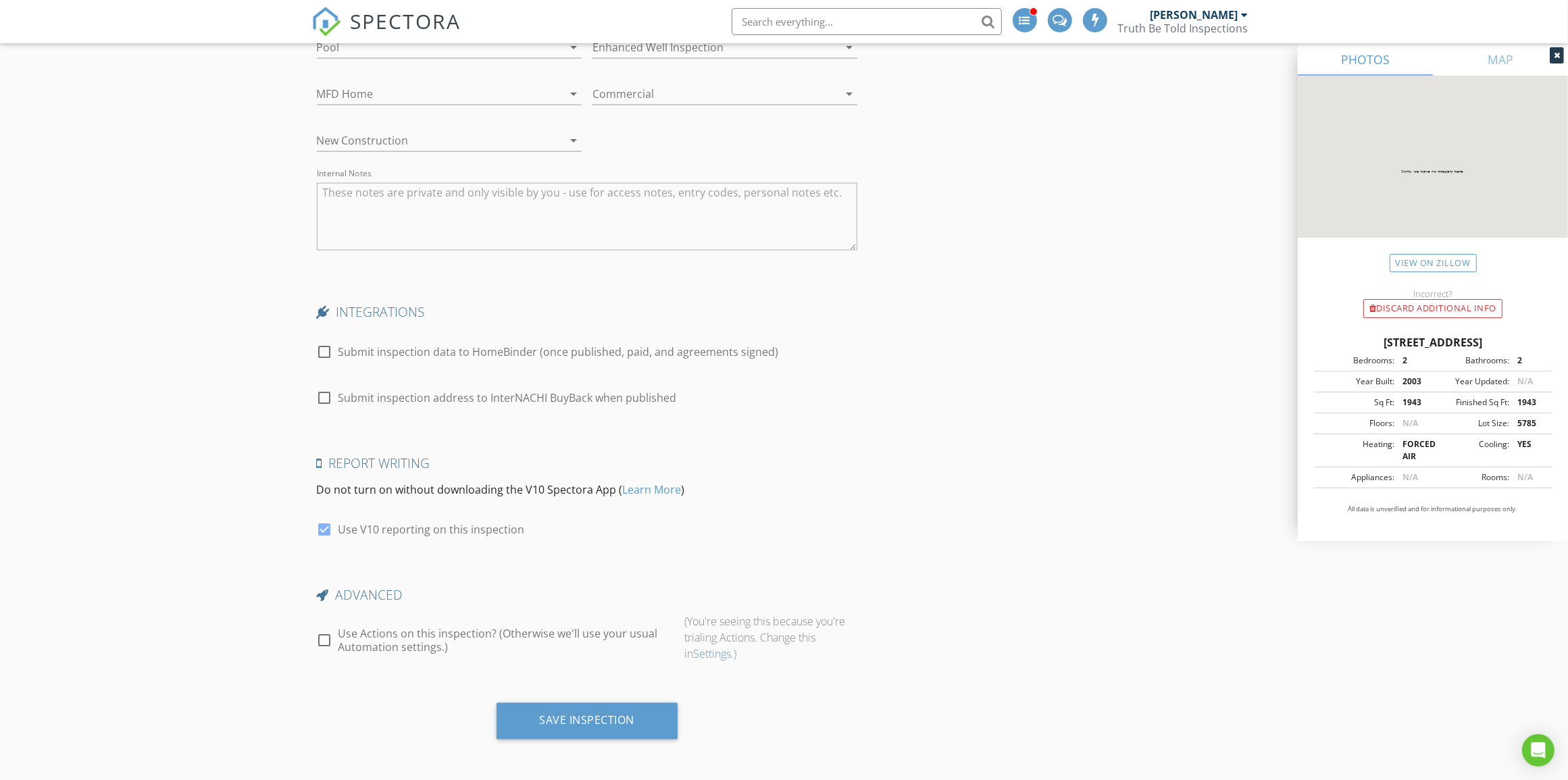
scroll to position [2645, 0]
click at [596, 716] on div "Save Inspection" at bounding box center [587, 719] width 95 height 13
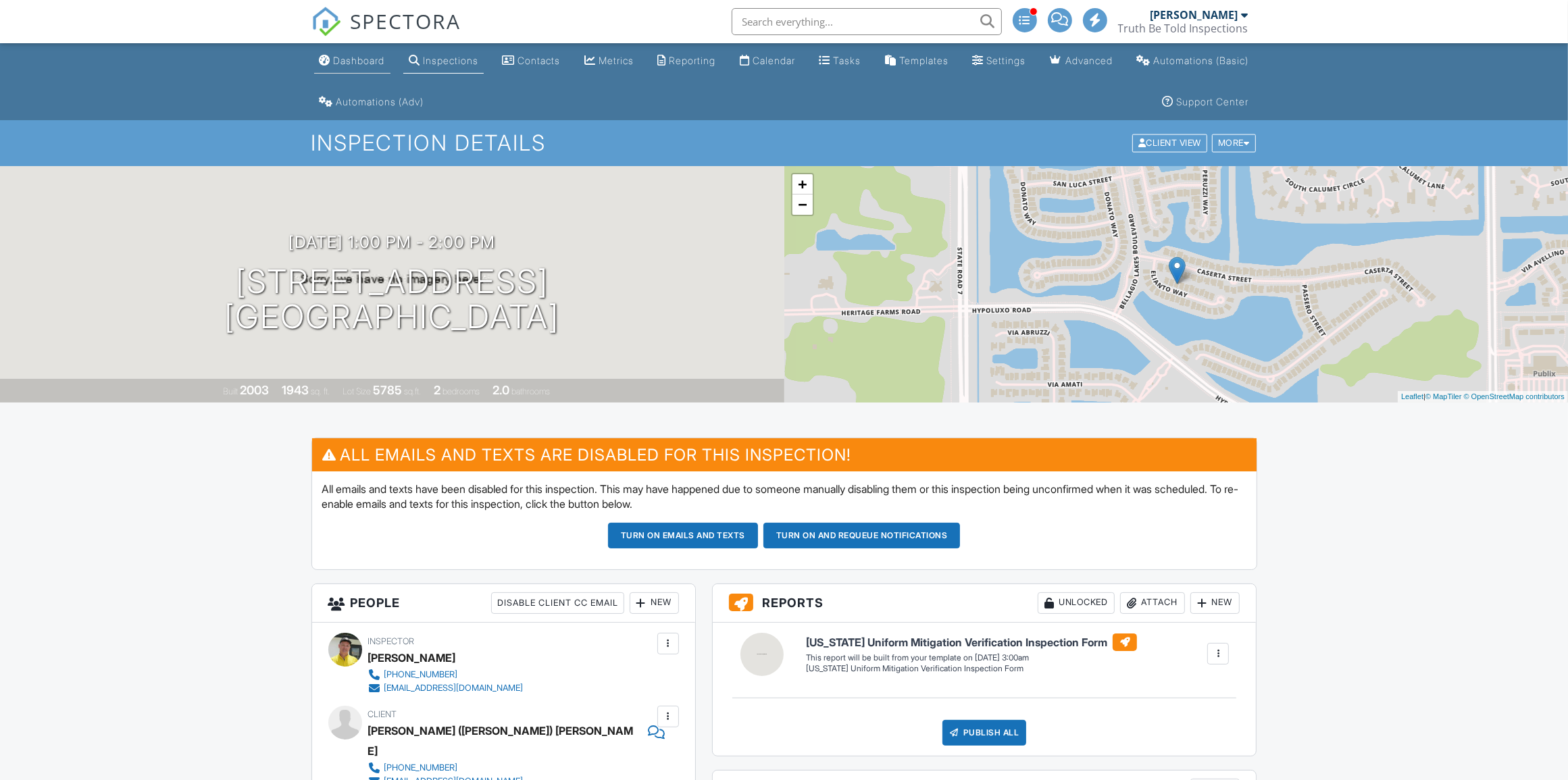
drag, startPoint x: 366, startPoint y: 62, endPoint x: 984, endPoint y: 443, distance: 726.0
click at [366, 62] on div "Dashboard" at bounding box center [359, 60] width 52 height 11
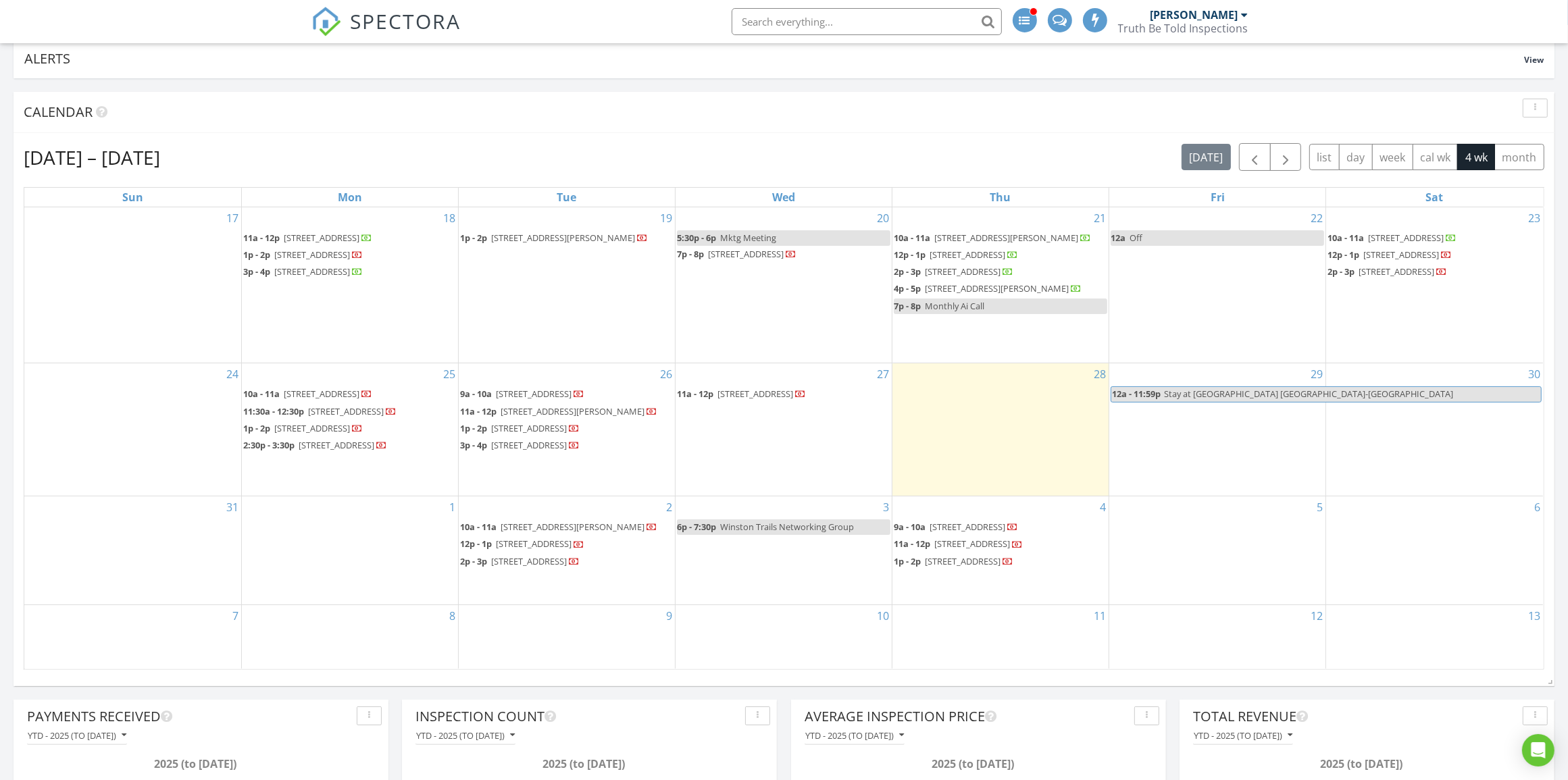
scroll to position [85, 0]
